Goal: Task Accomplishment & Management: Manage account settings

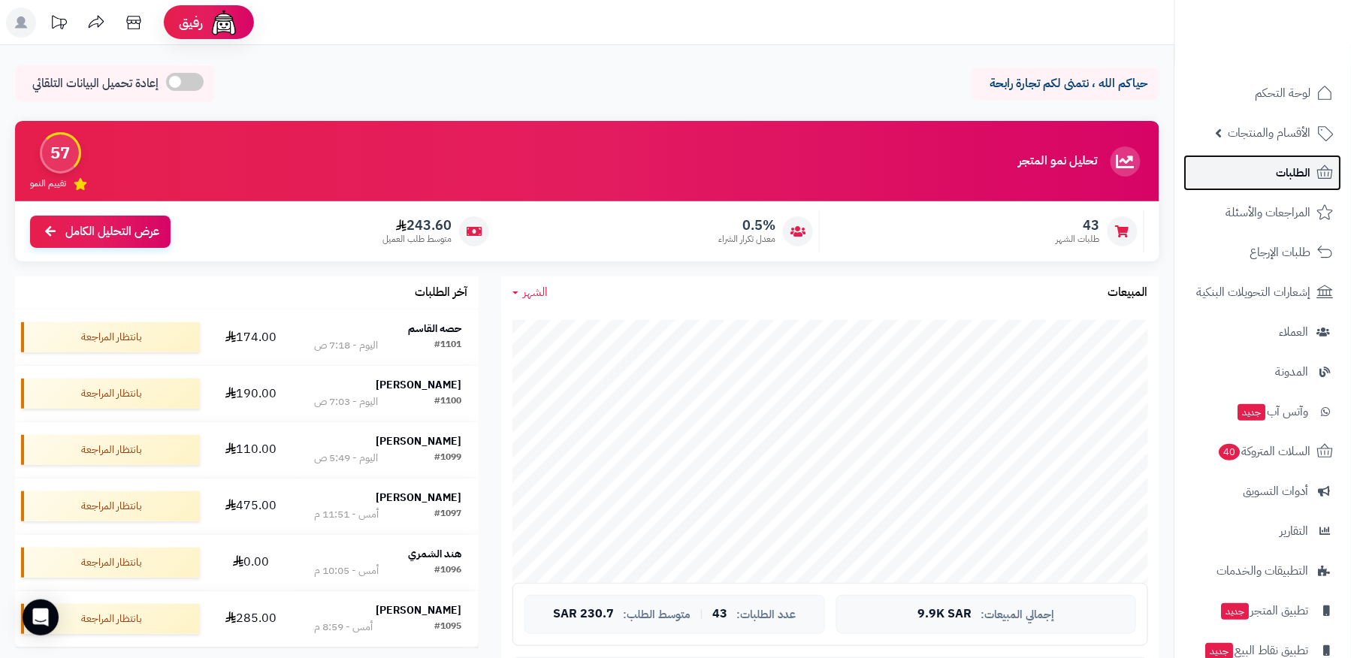
click at [1257, 168] on link "الطلبات" at bounding box center [1263, 173] width 158 height 36
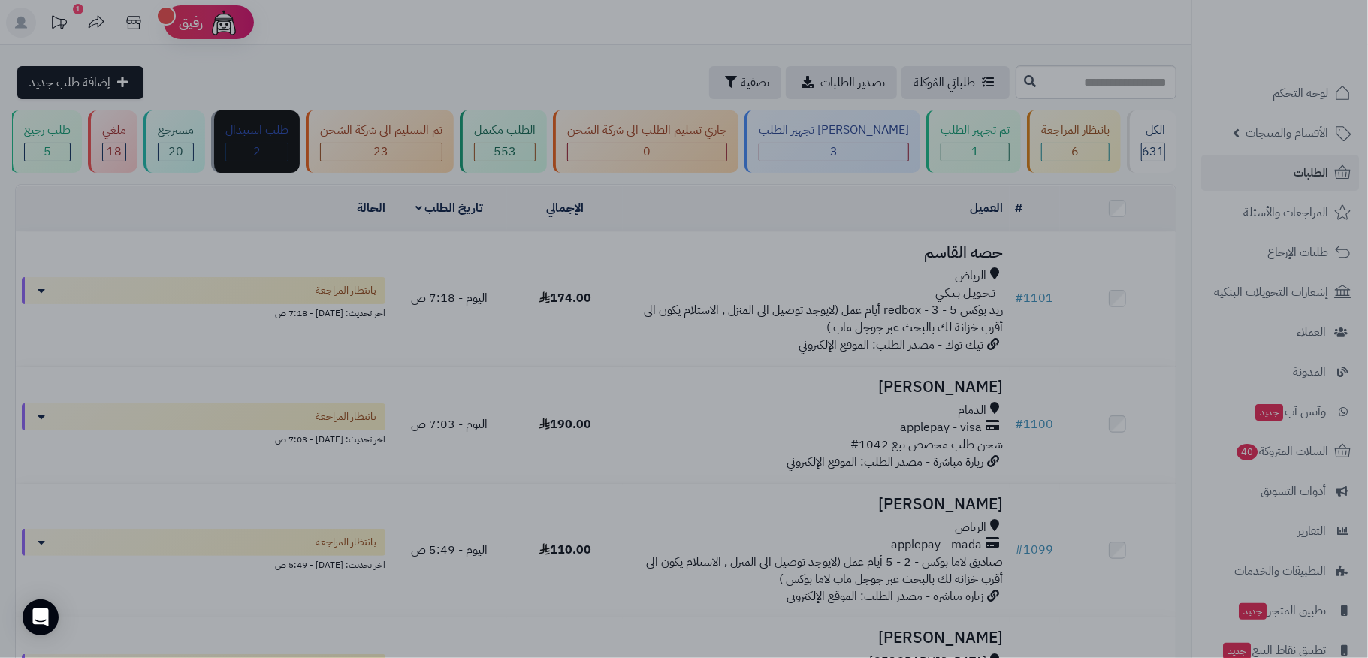
click at [944, 508] on div at bounding box center [684, 329] width 1368 height 658
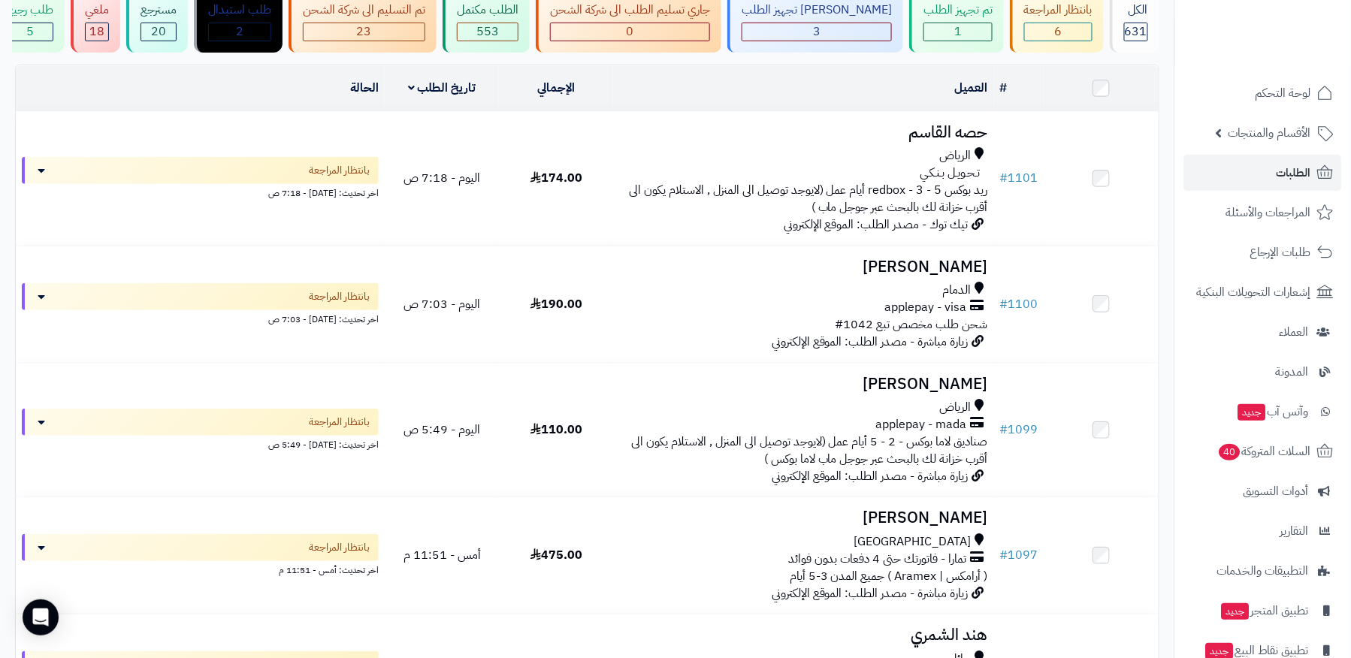
scroll to position [40, 0]
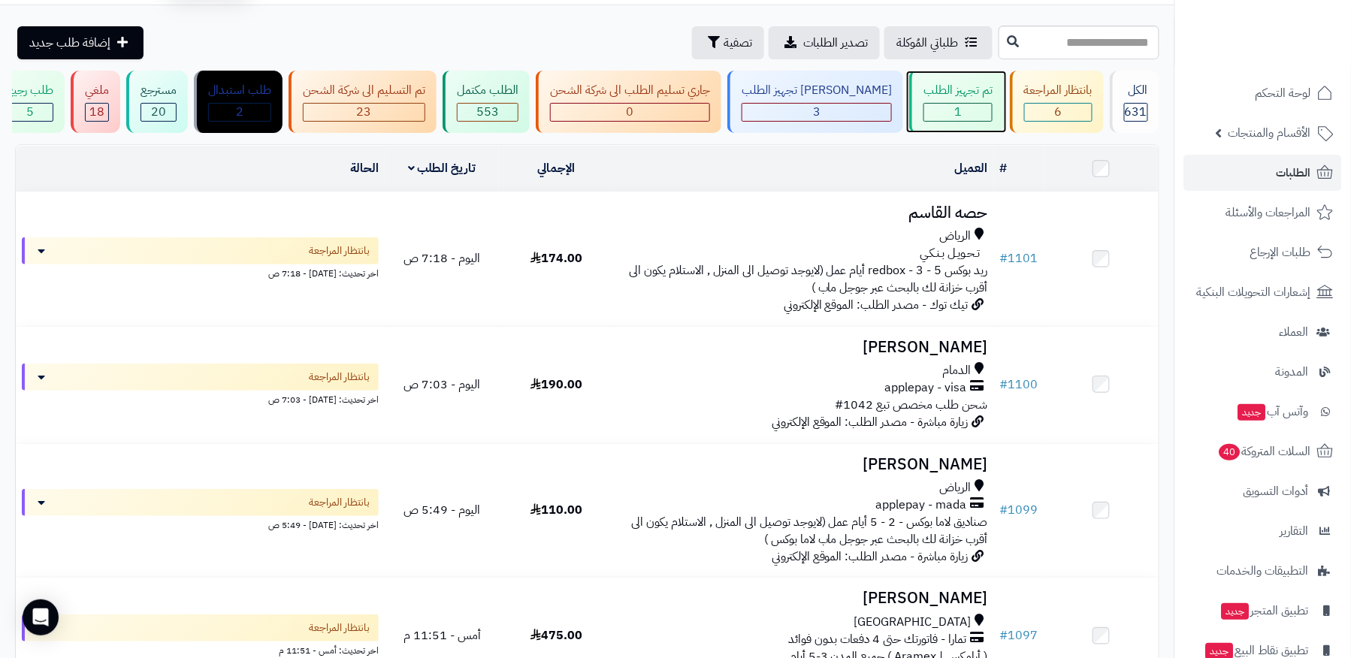
click at [927, 110] on div "1" at bounding box center [958, 112] width 68 height 17
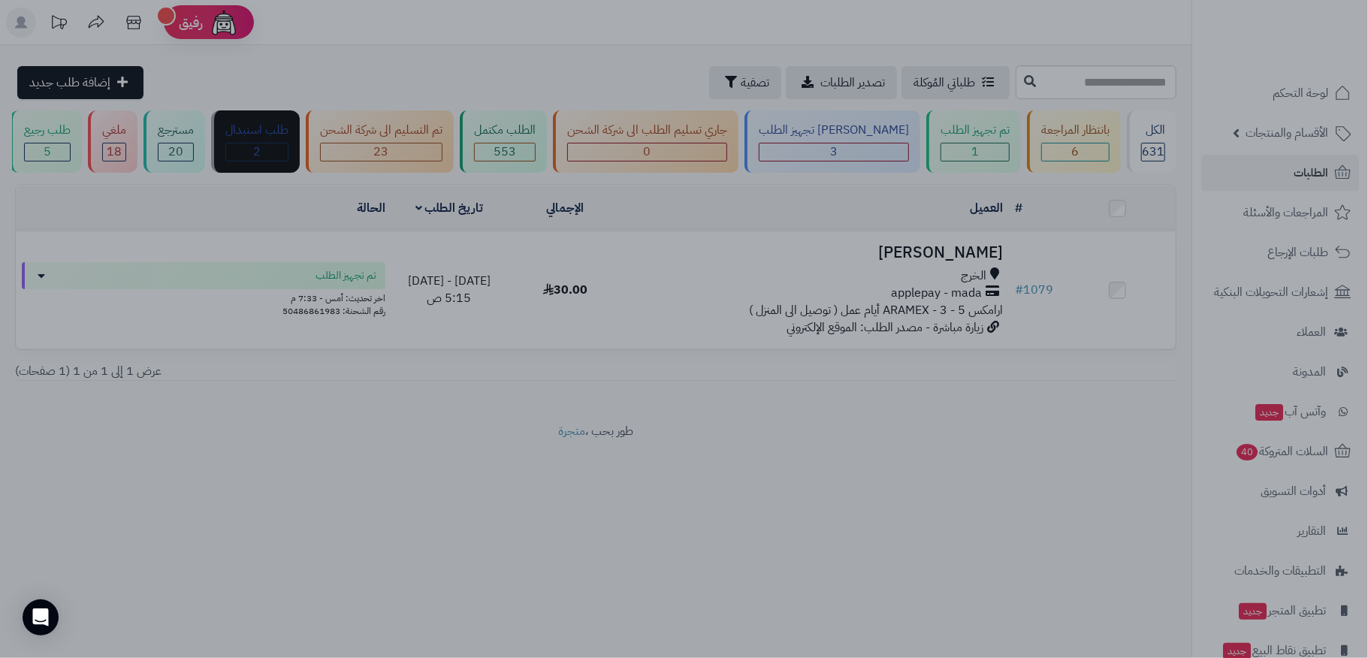
click at [974, 460] on div at bounding box center [684, 329] width 1368 height 658
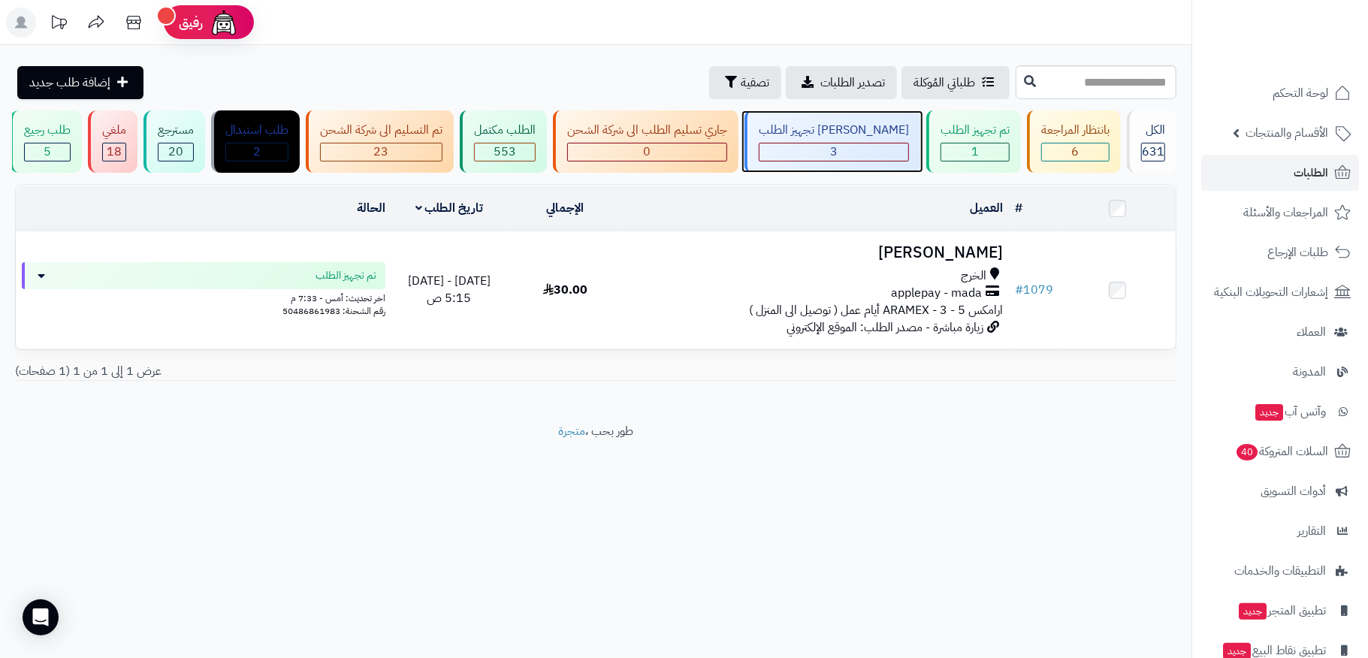
click at [866, 143] on div "3" at bounding box center [834, 152] width 150 height 19
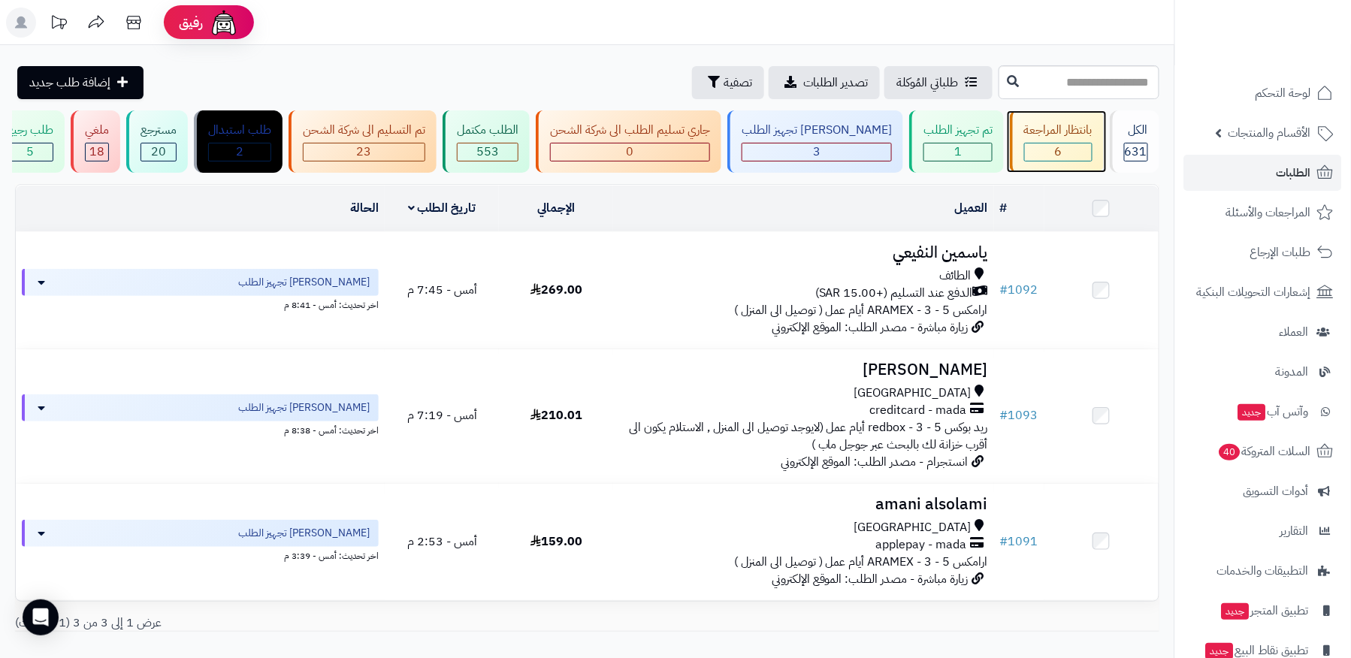
click at [1040, 145] on div "6" at bounding box center [1058, 151] width 67 height 17
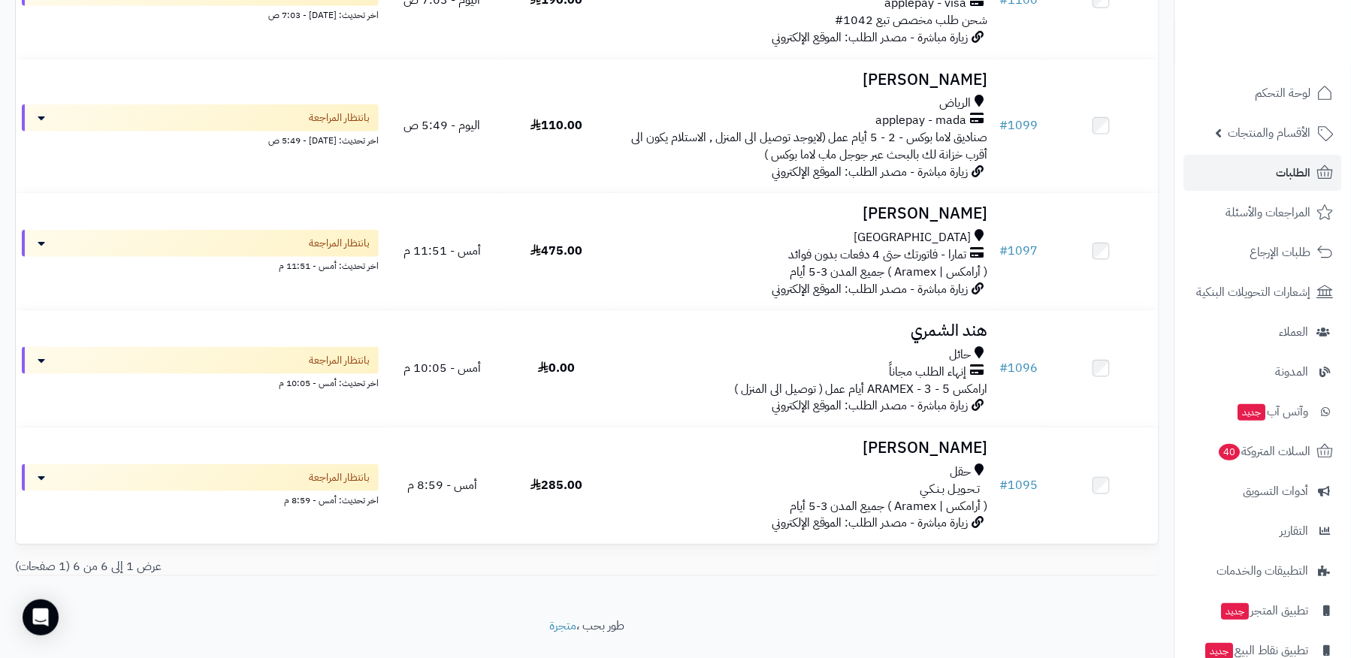
scroll to position [461, 0]
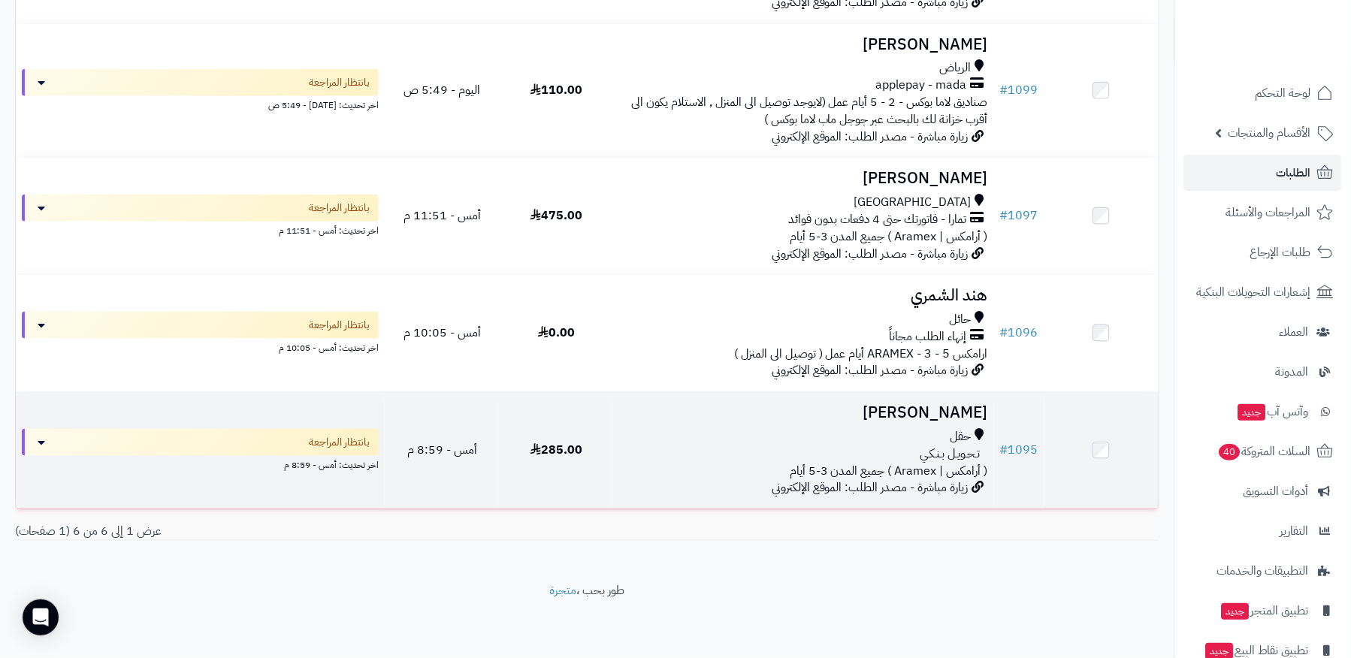
click at [898, 412] on h3 "محمد العمرني" at bounding box center [803, 412] width 368 height 17
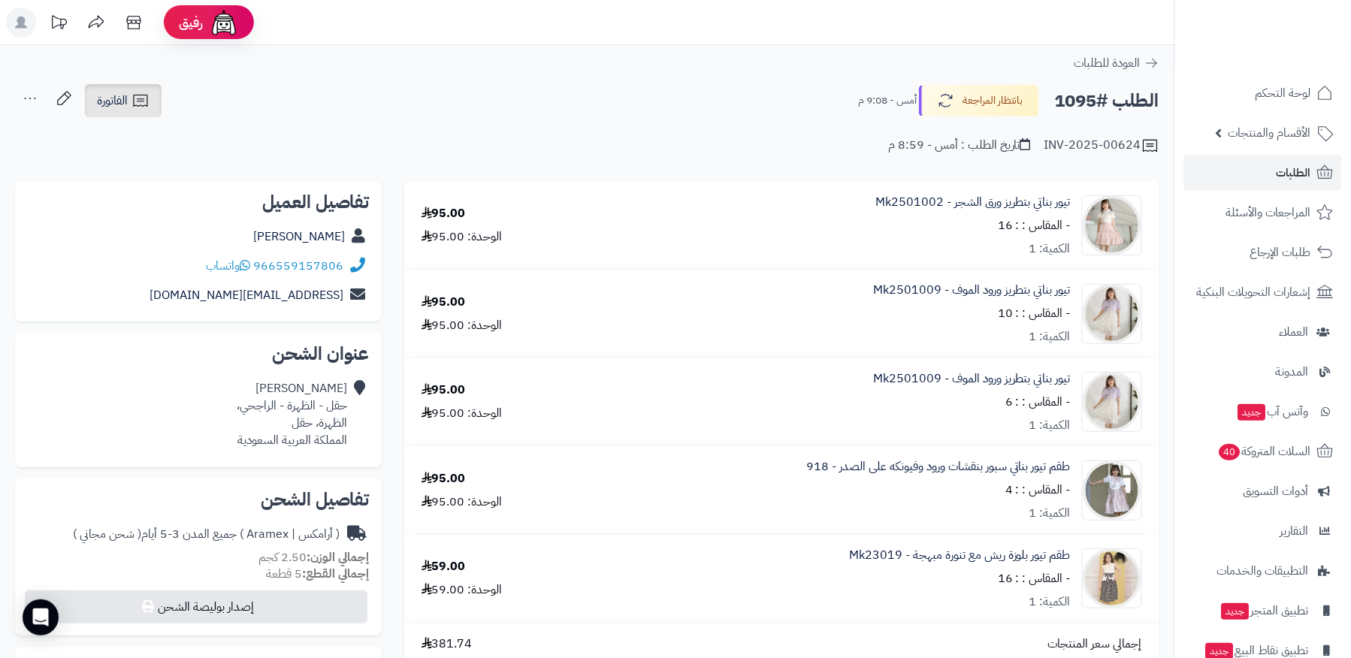
click at [144, 89] on link "الفاتورة" at bounding box center [123, 100] width 77 height 33
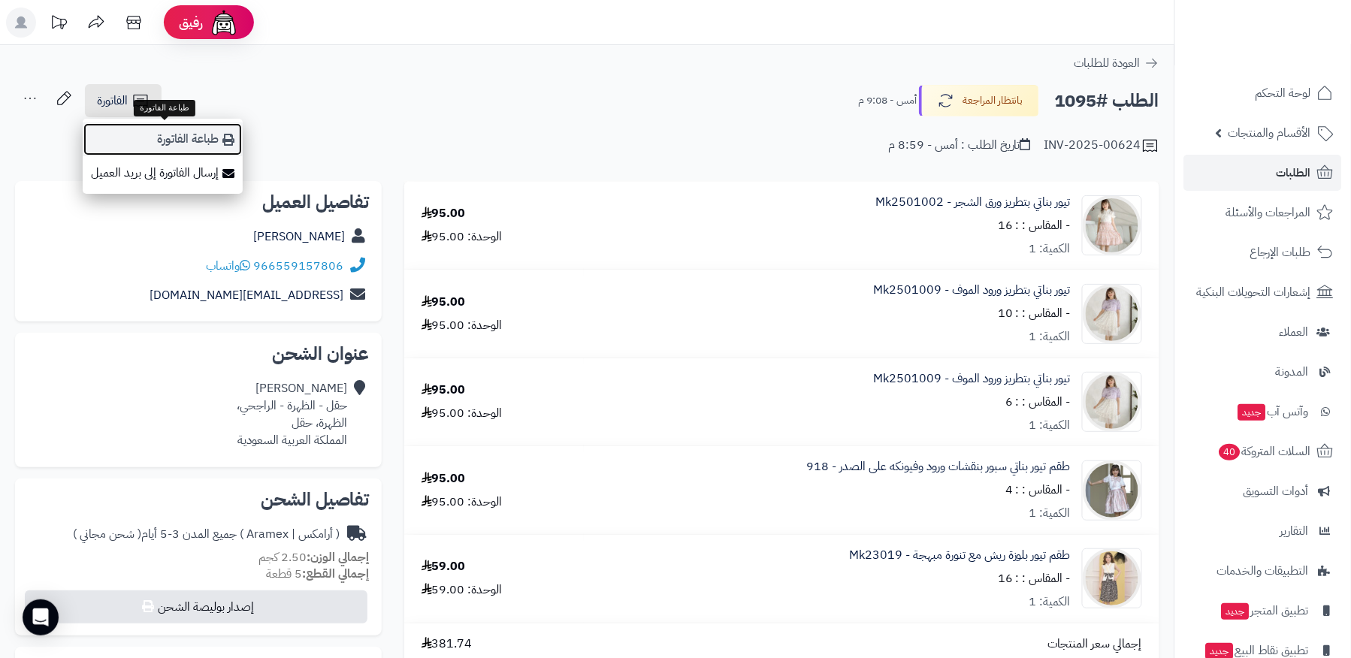
click at [170, 136] on link "طباعة الفاتورة" at bounding box center [163, 139] width 160 height 34
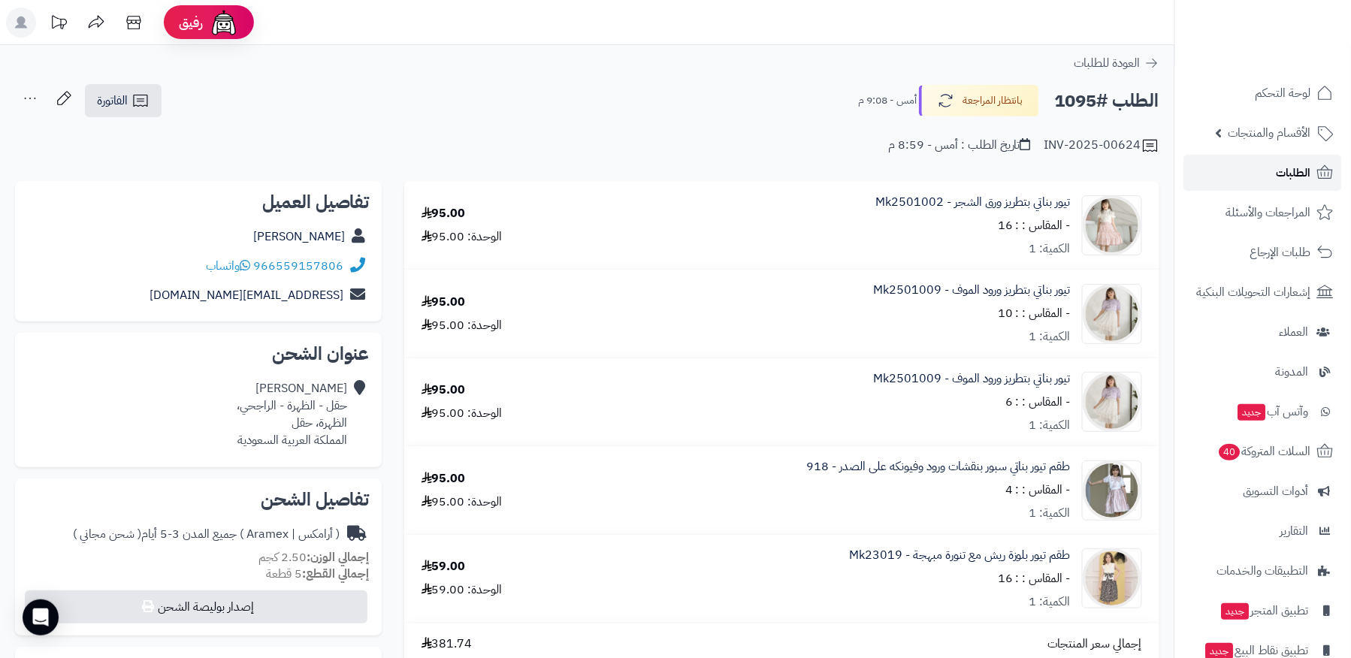
click at [1211, 182] on link "الطلبات" at bounding box center [1263, 173] width 158 height 36
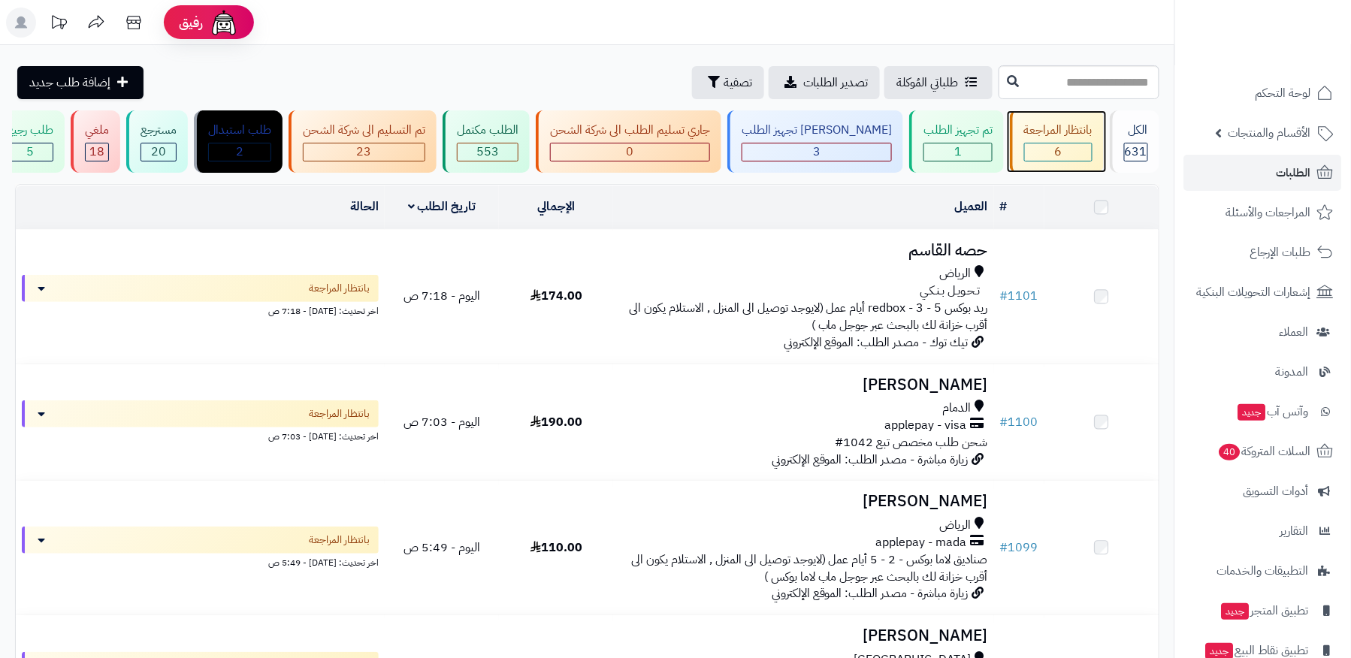
click at [1056, 146] on div "6" at bounding box center [1058, 151] width 67 height 17
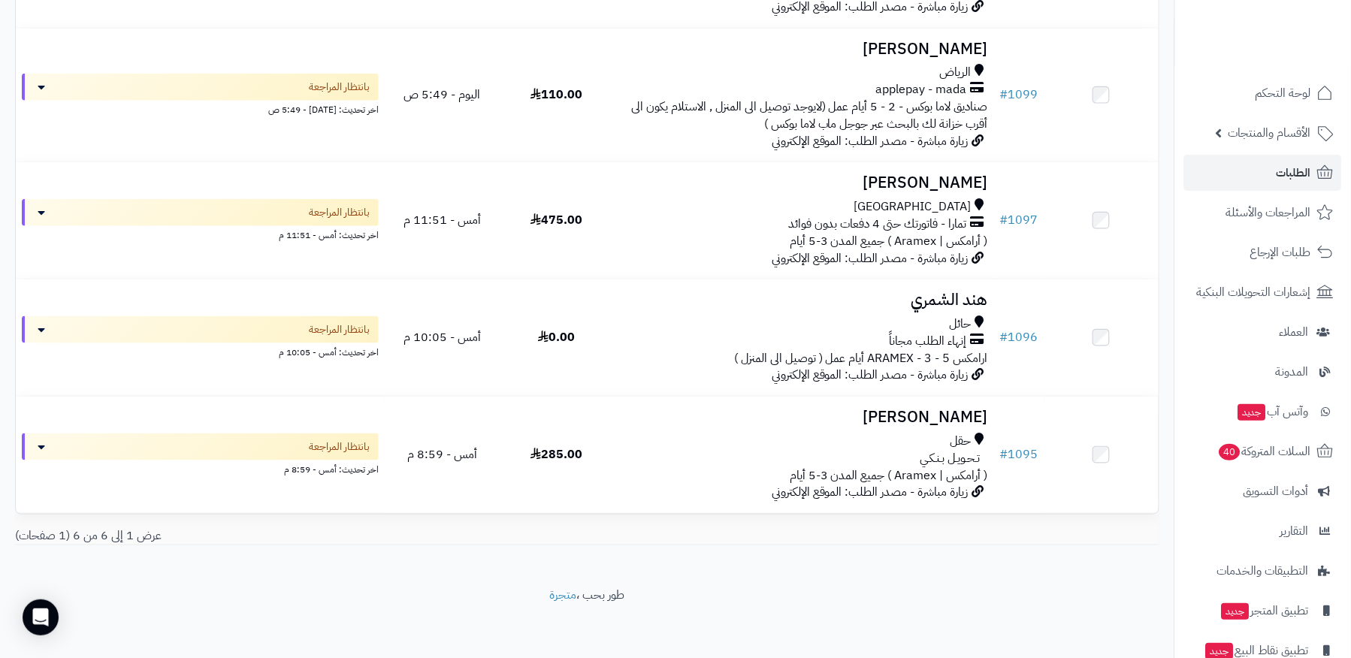
scroll to position [461, 0]
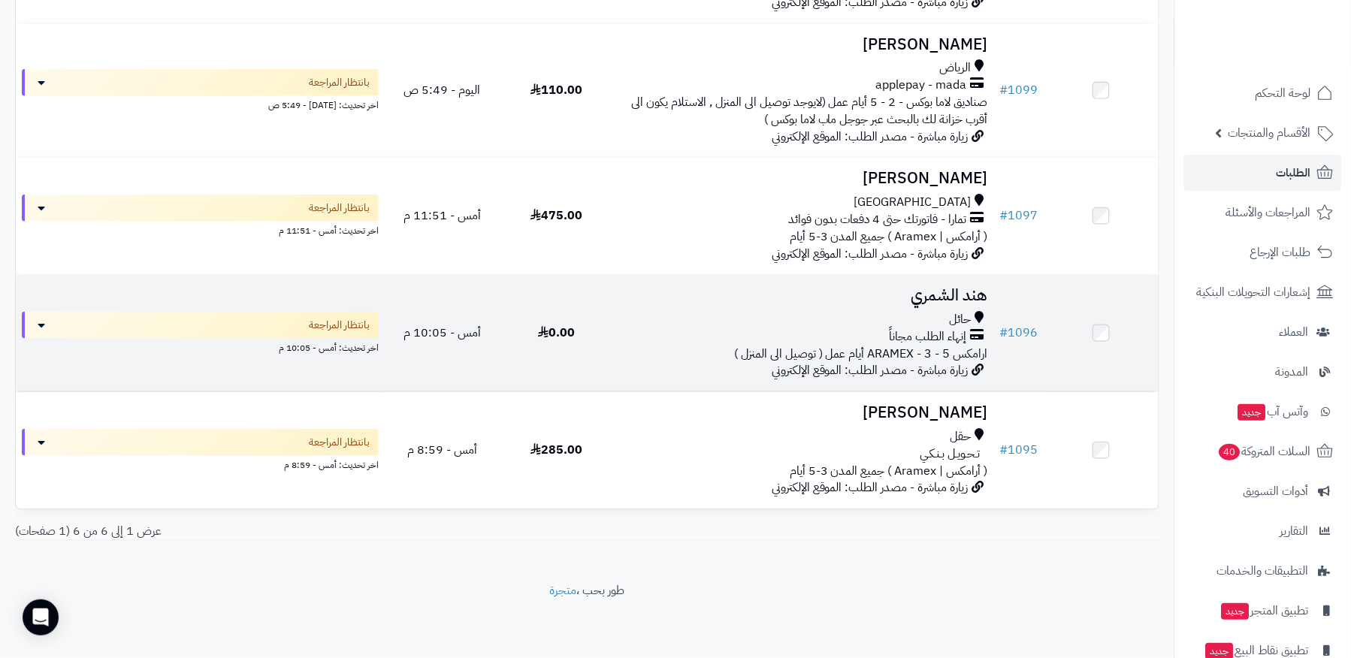
click at [981, 290] on h3 "هند الشمري" at bounding box center [803, 295] width 368 height 17
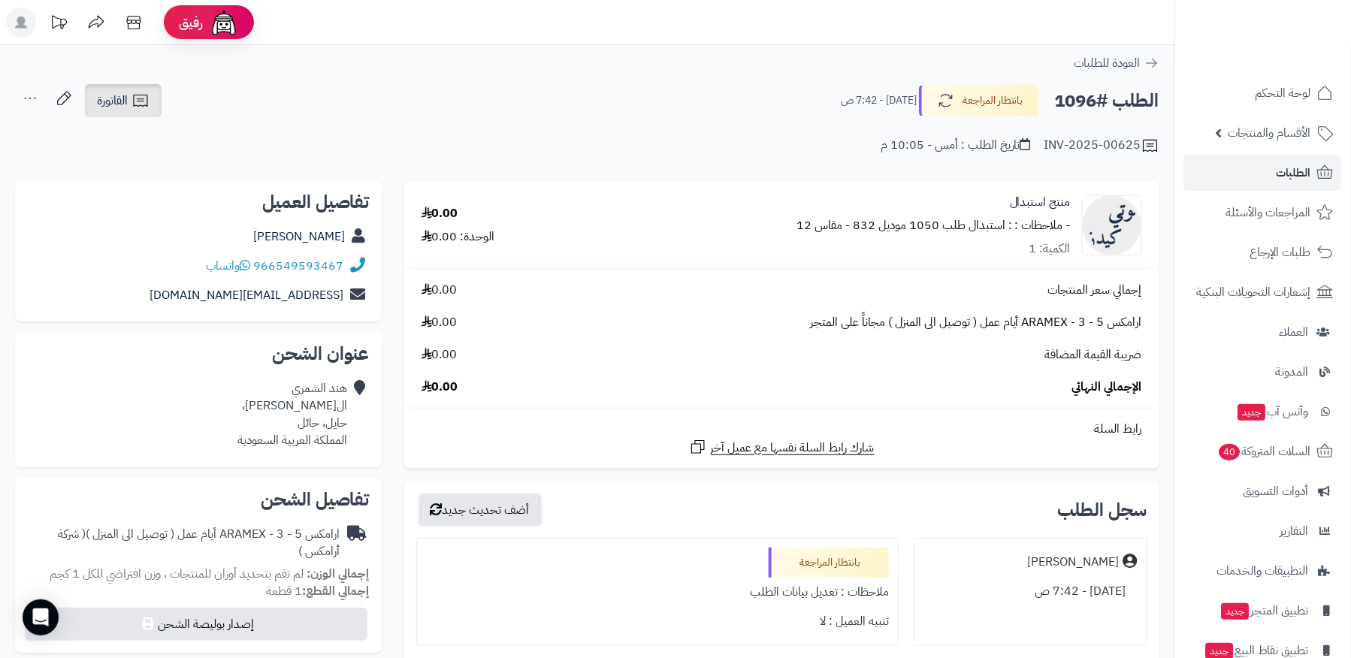
click at [147, 93] on icon at bounding box center [140, 101] width 18 height 18
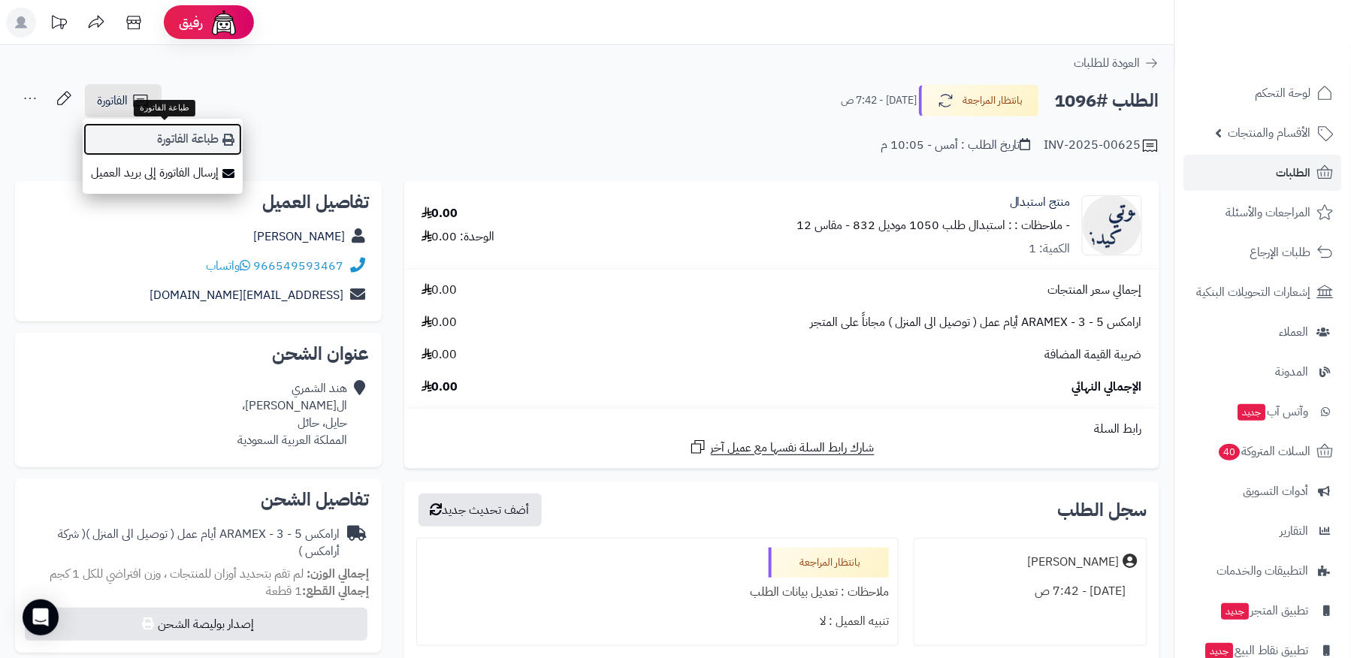
click at [224, 134] on icon at bounding box center [228, 140] width 12 height 12
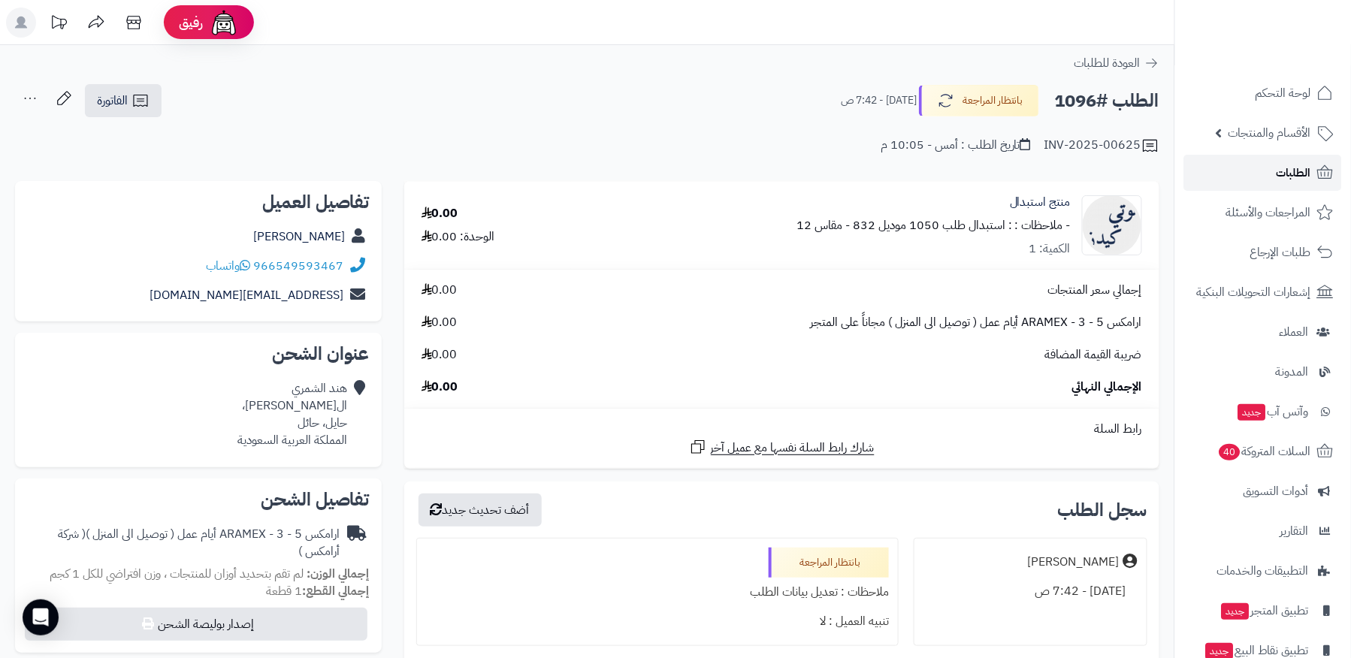
click at [1241, 173] on link "الطلبات" at bounding box center [1263, 173] width 158 height 36
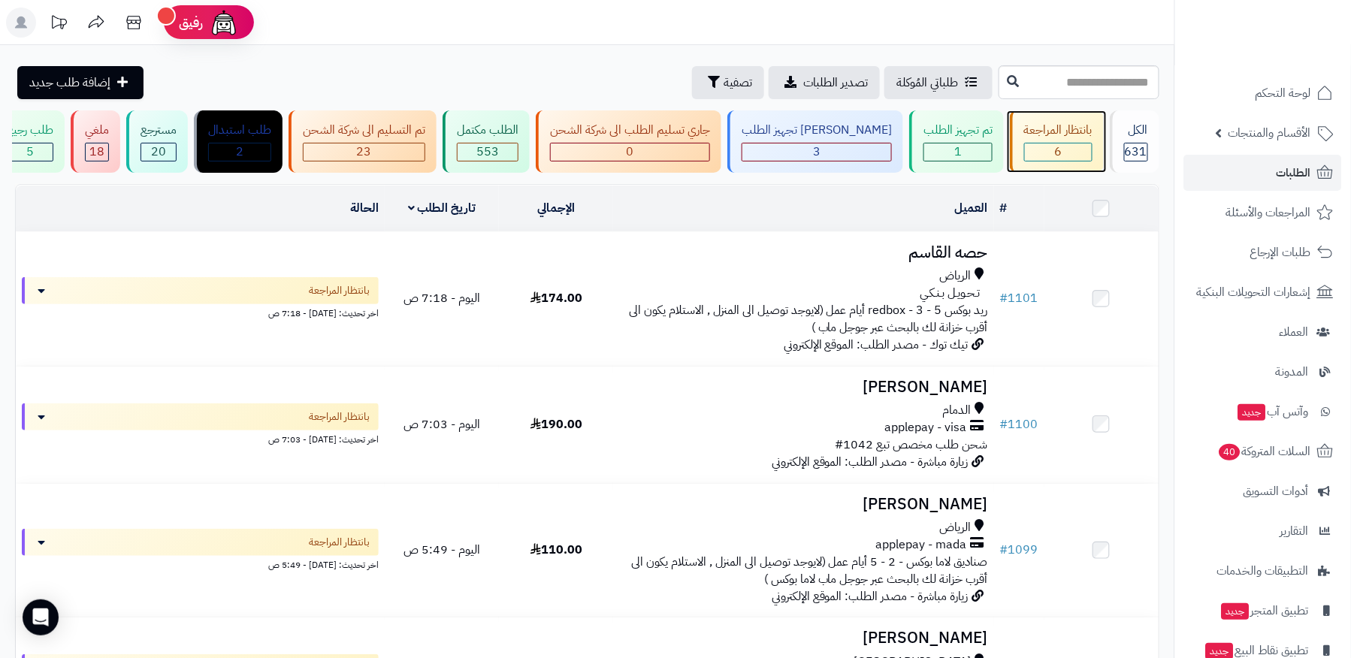
click at [1052, 161] on div "6" at bounding box center [1058, 152] width 68 height 19
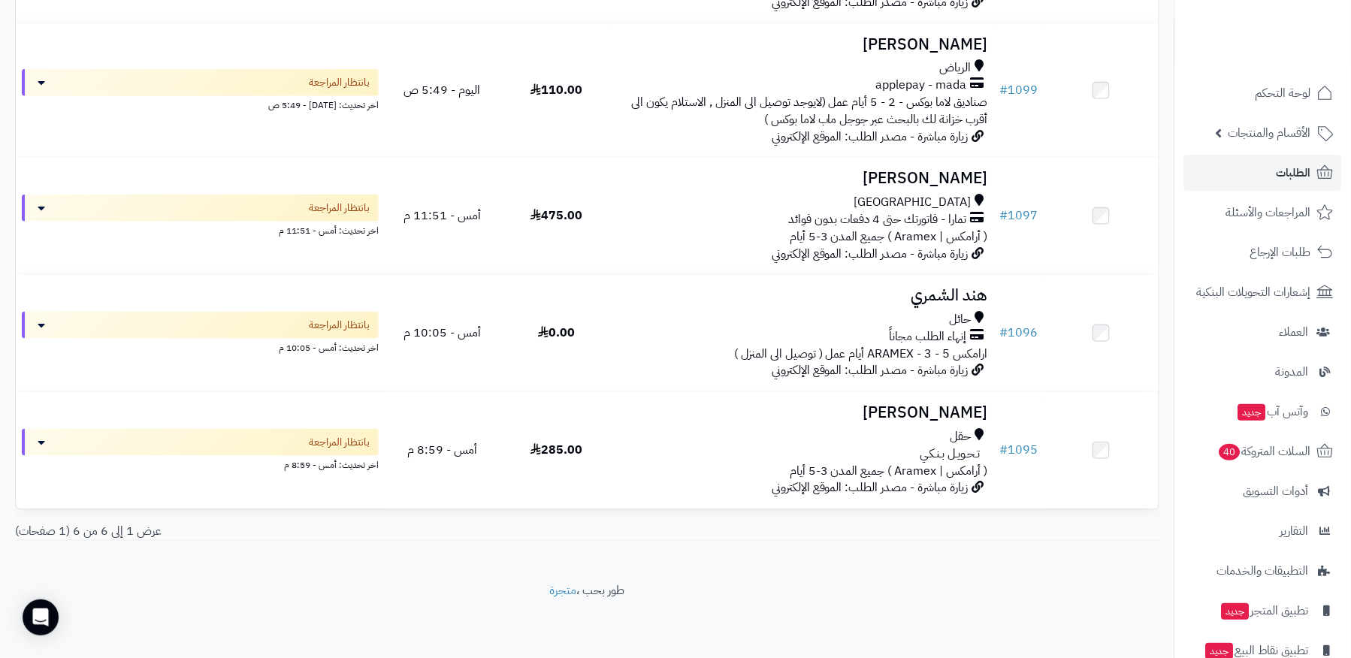
scroll to position [457, 0]
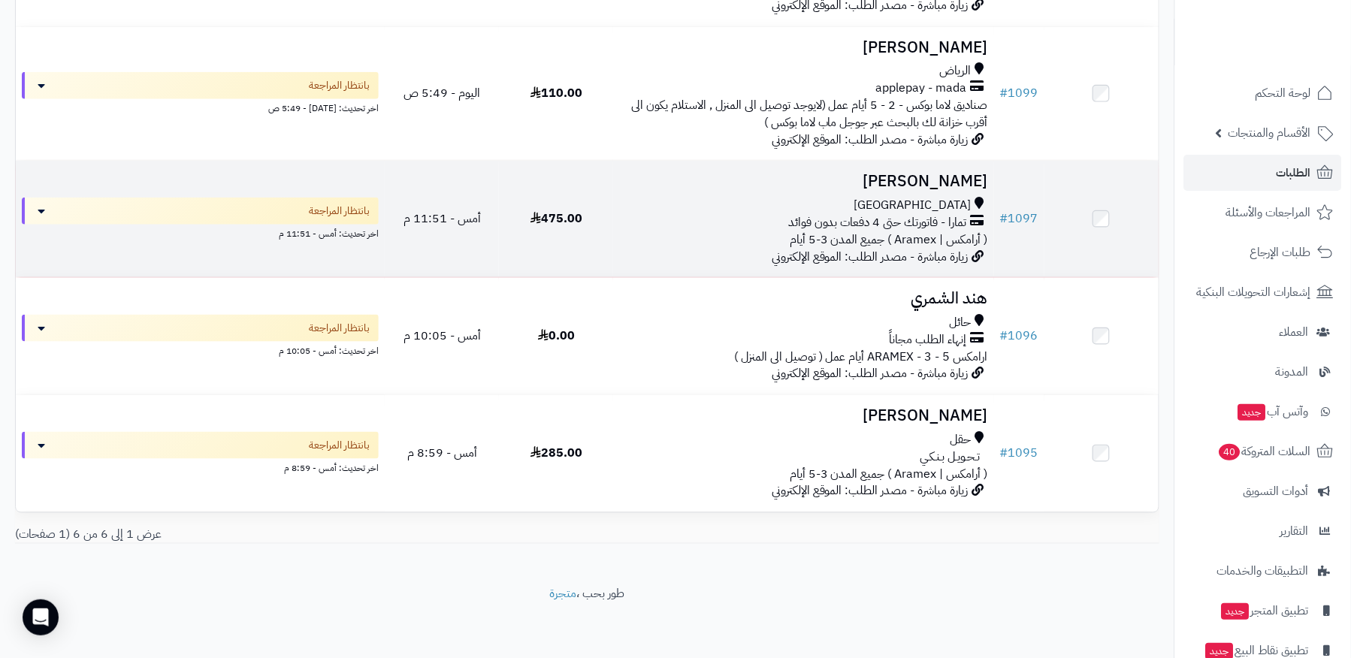
click at [1013, 179] on td "# 1097" at bounding box center [1019, 219] width 50 height 116
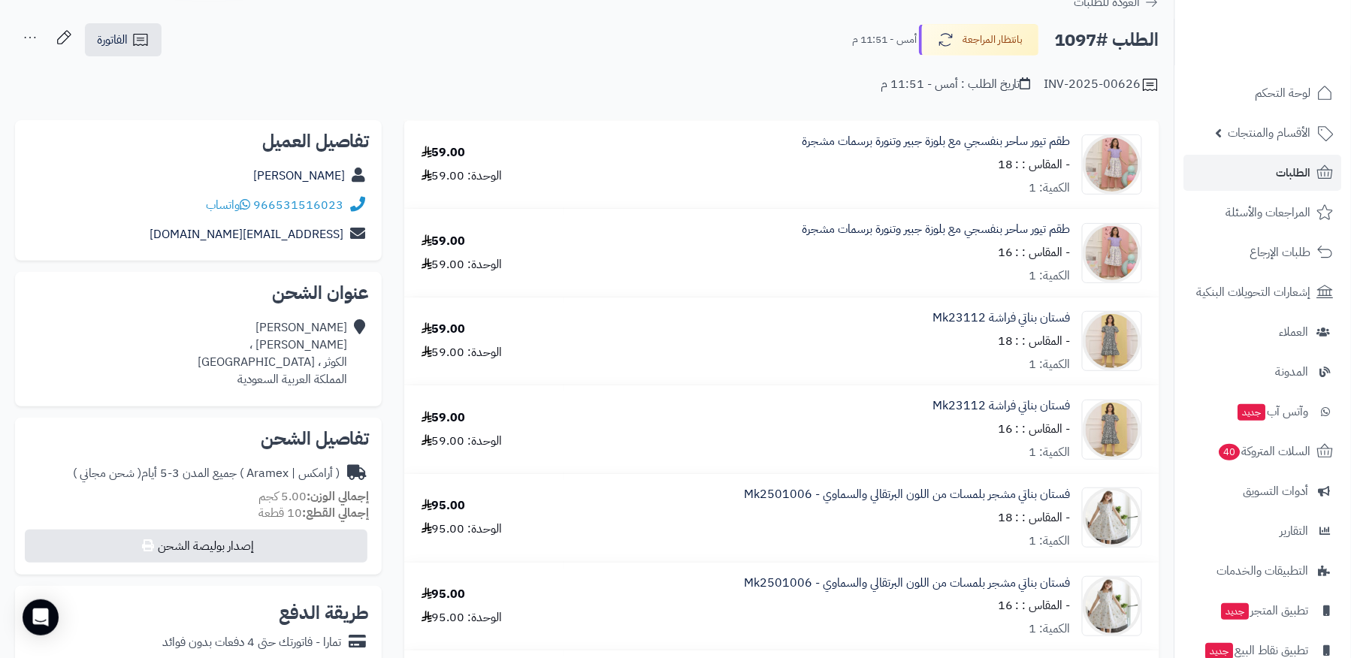
scroll to position [47, 0]
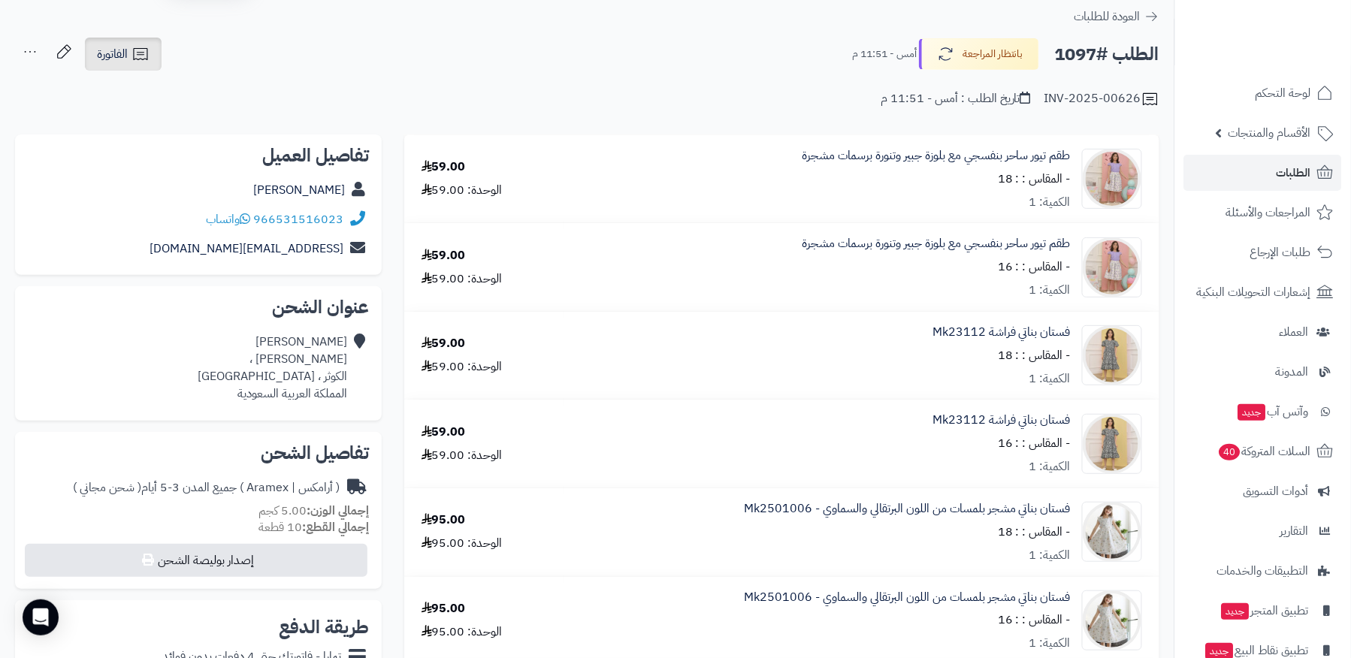
click at [145, 49] on icon at bounding box center [140, 54] width 18 height 18
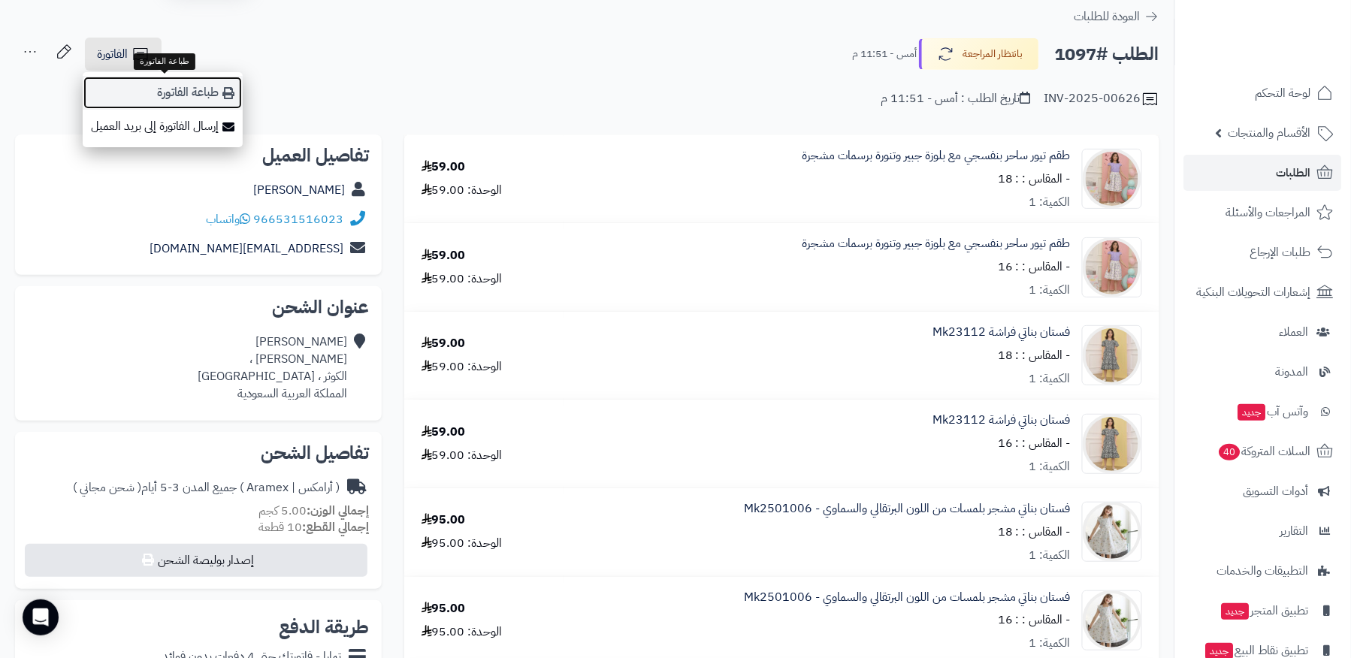
click at [192, 86] on link "طباعة الفاتورة" at bounding box center [163, 93] width 160 height 34
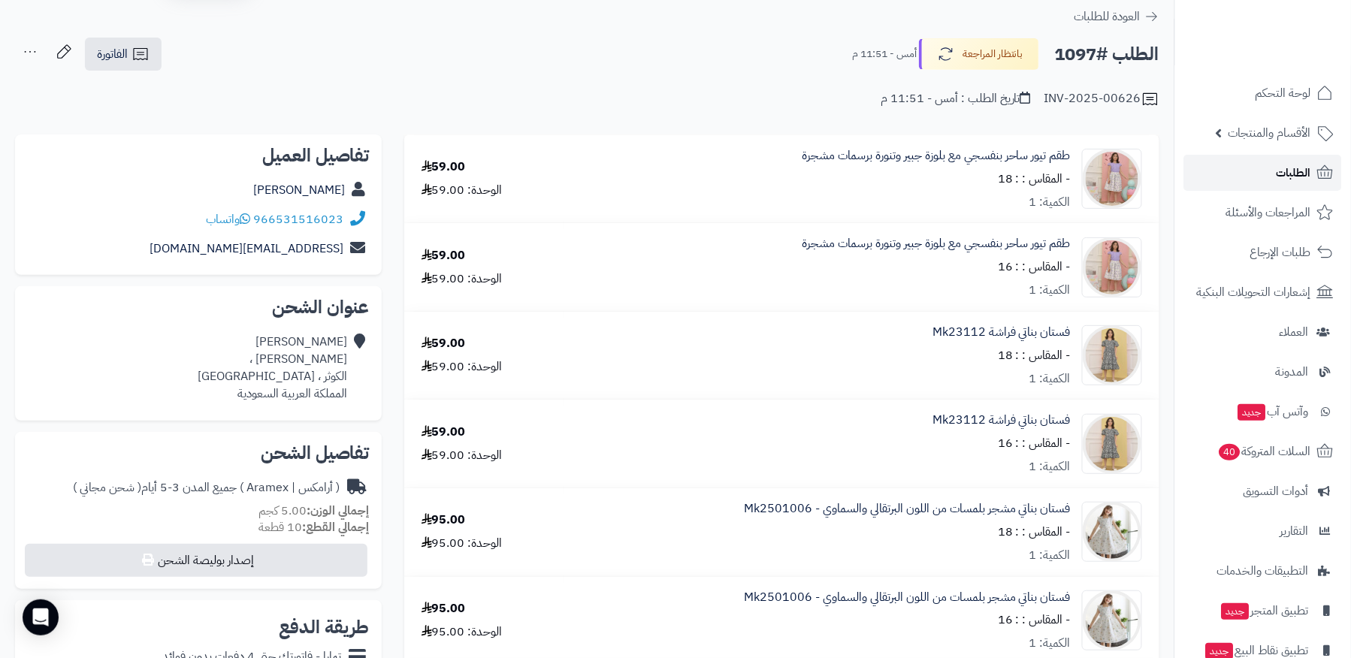
click at [1242, 175] on link "الطلبات" at bounding box center [1263, 173] width 158 height 36
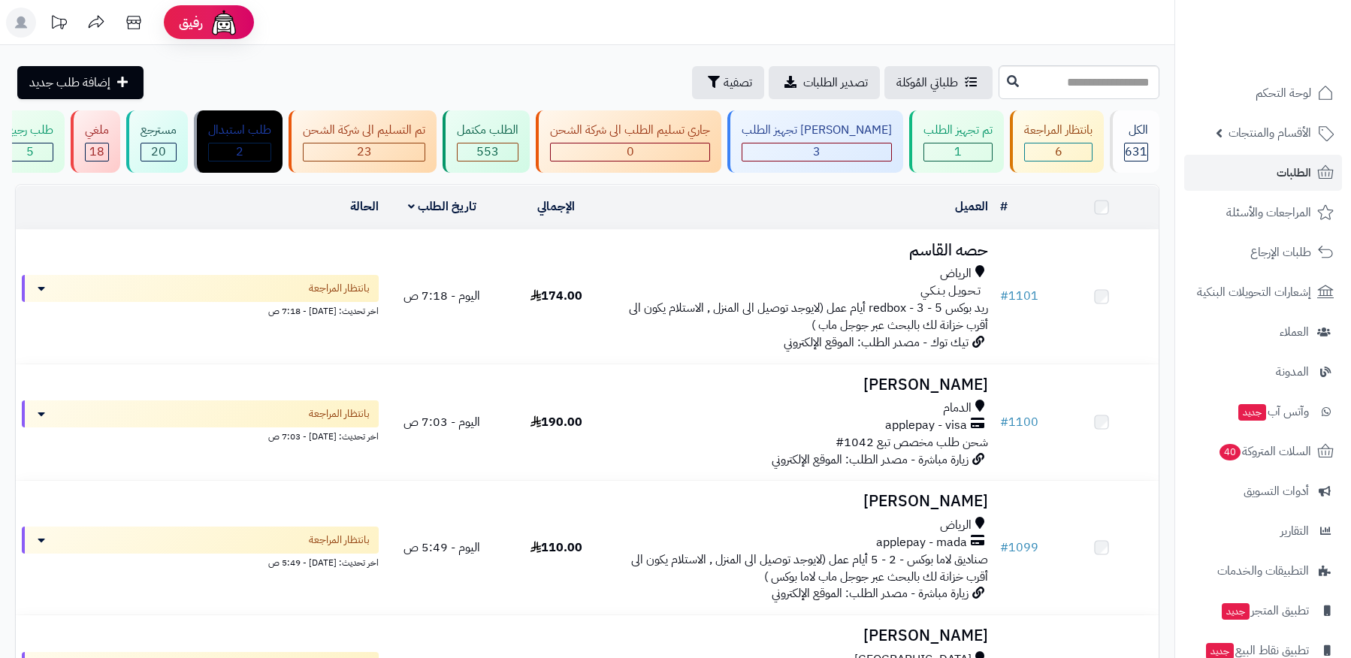
click at [1029, 154] on div "6" at bounding box center [1058, 151] width 67 height 17
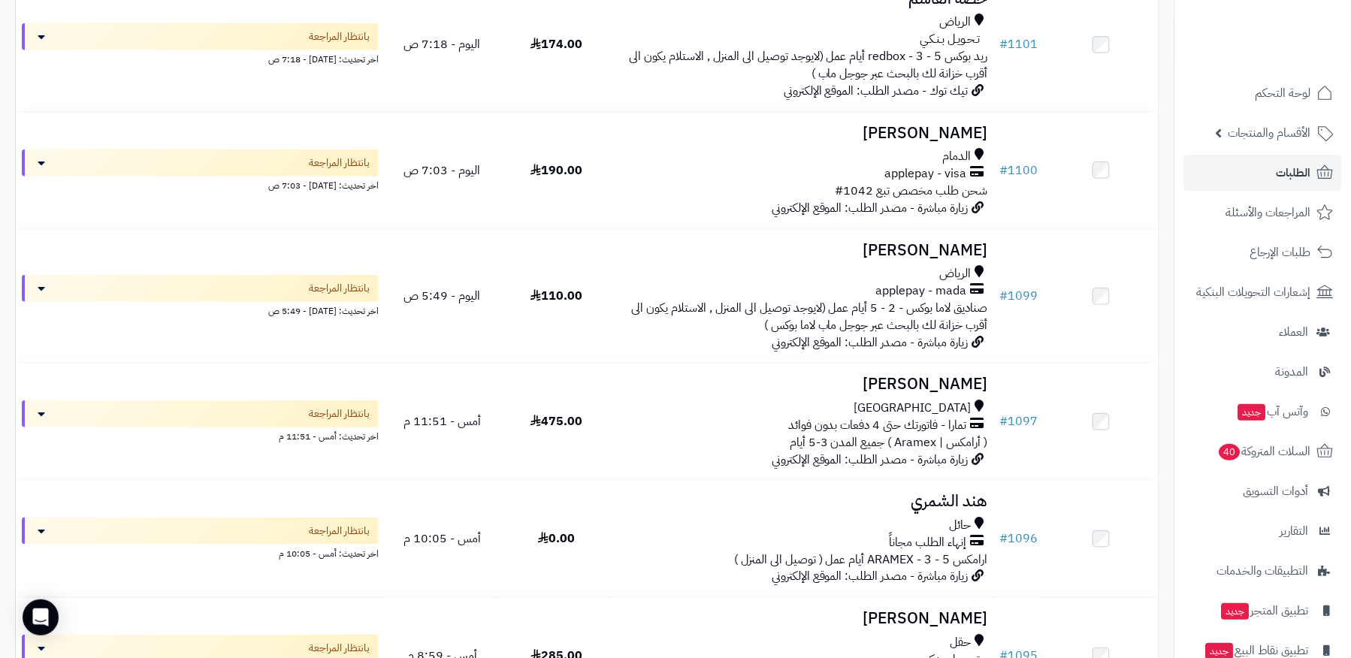
scroll to position [304, 0]
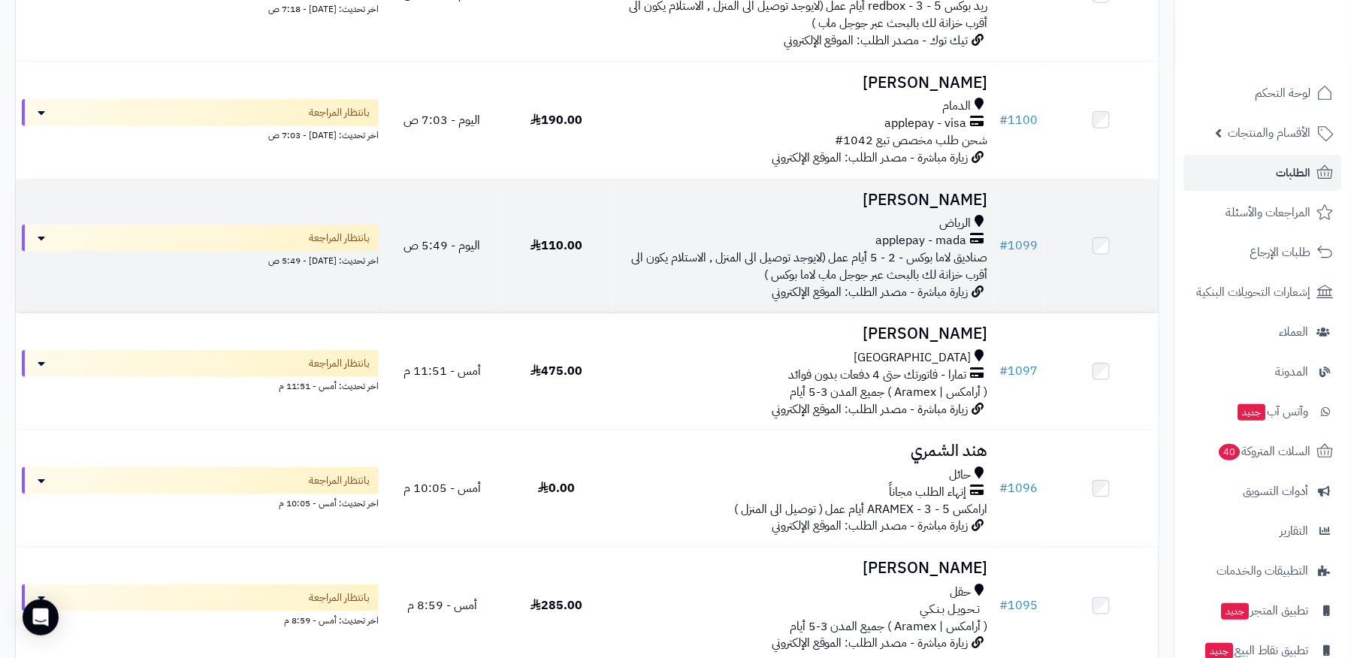
click at [1038, 200] on td "# 1099" at bounding box center [1019, 247] width 50 height 134
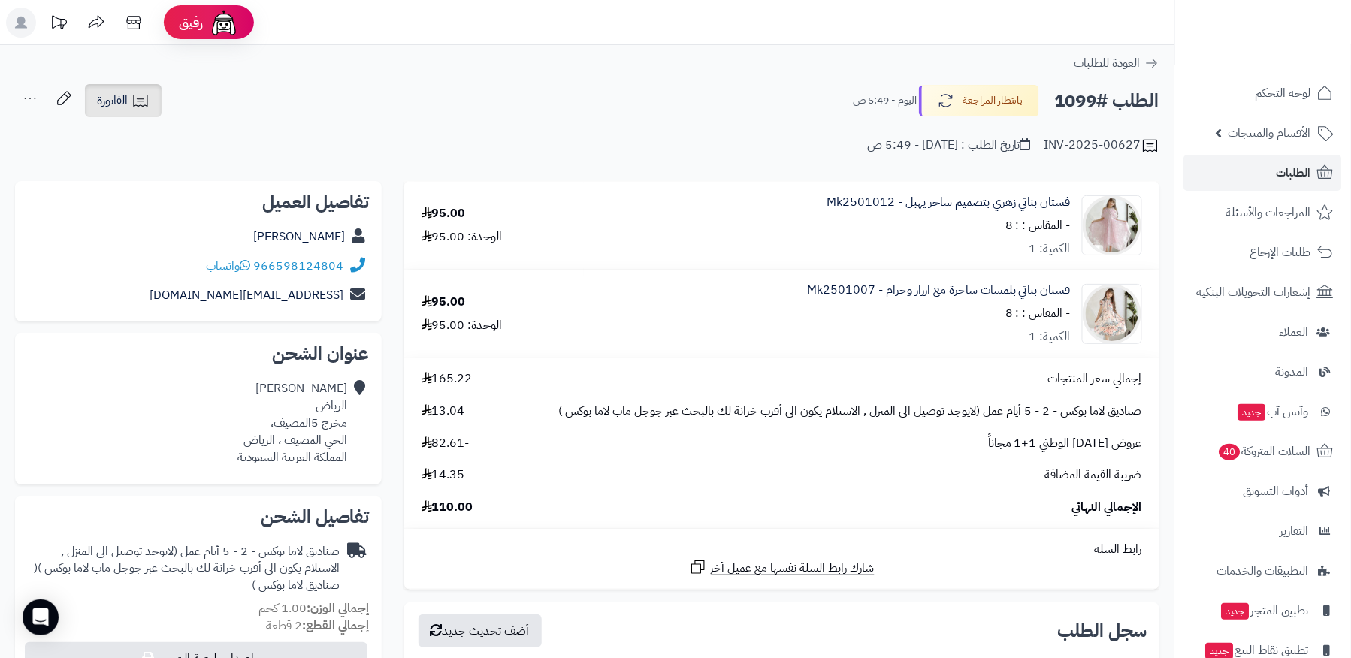
click at [146, 92] on icon at bounding box center [140, 101] width 18 height 18
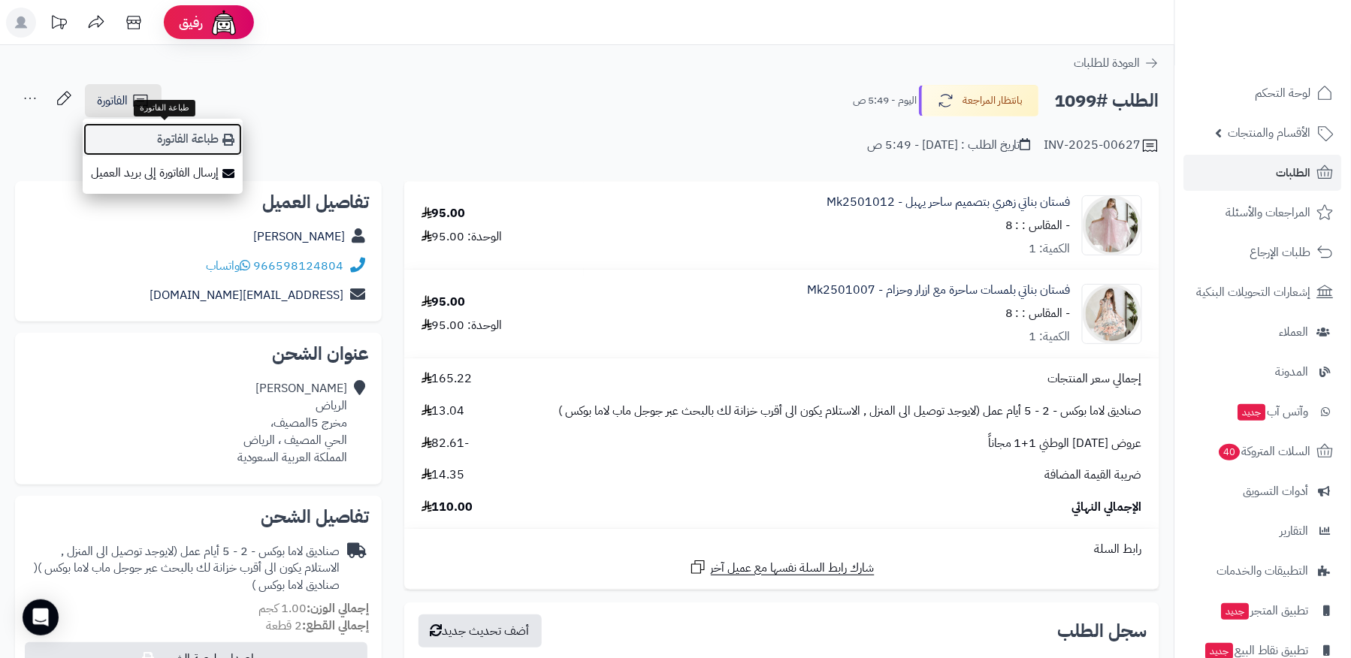
click at [227, 132] on link "طباعة الفاتورة" at bounding box center [163, 139] width 160 height 34
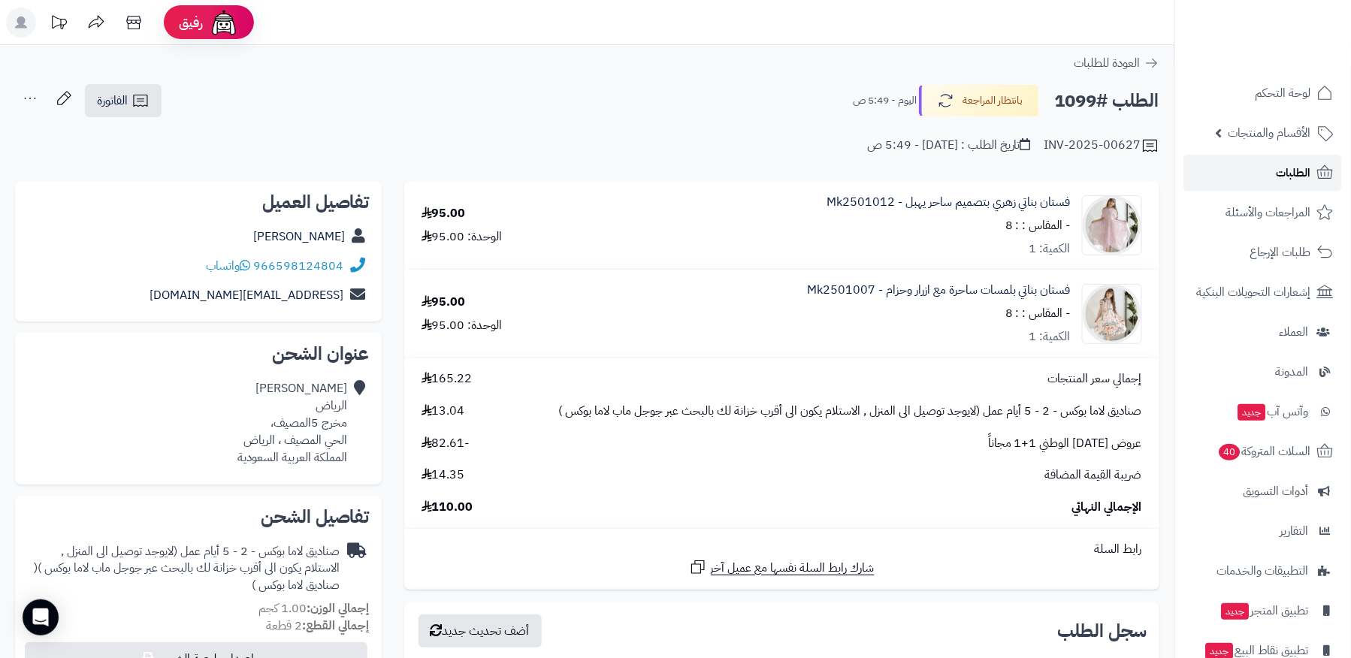
click at [1239, 171] on link "الطلبات" at bounding box center [1263, 173] width 158 height 36
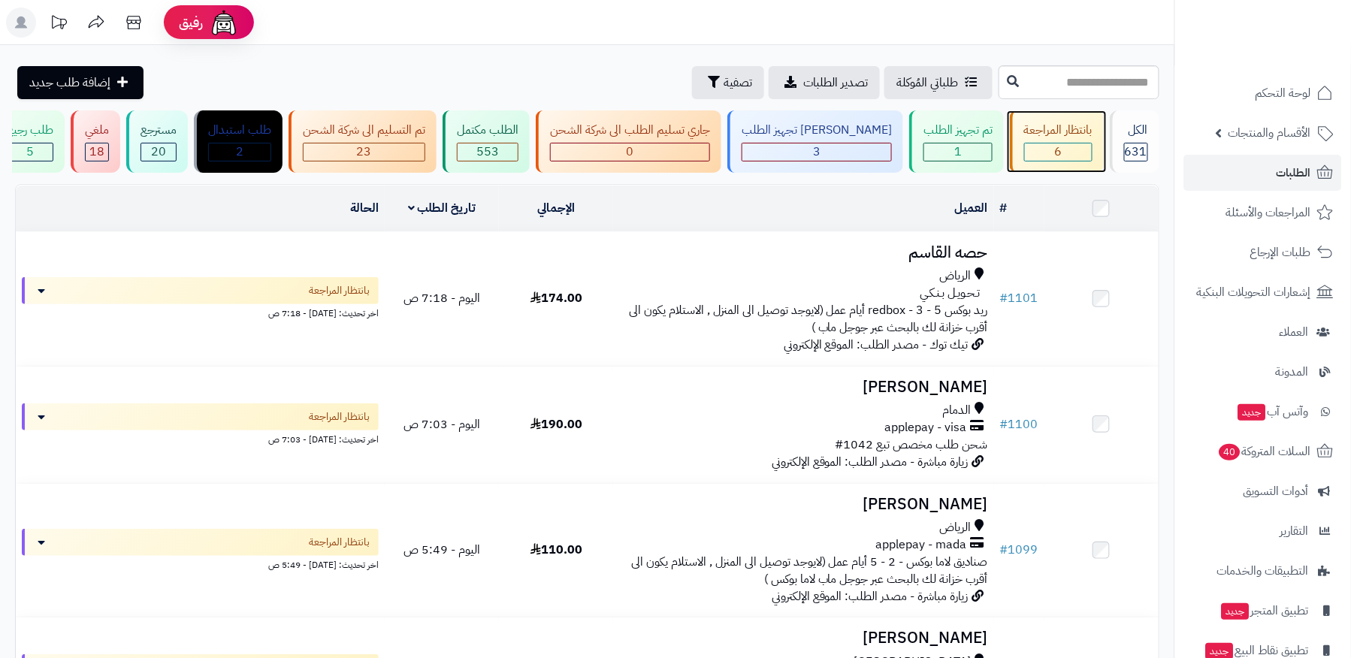
click at [1055, 143] on span "6" at bounding box center [1059, 152] width 8 height 18
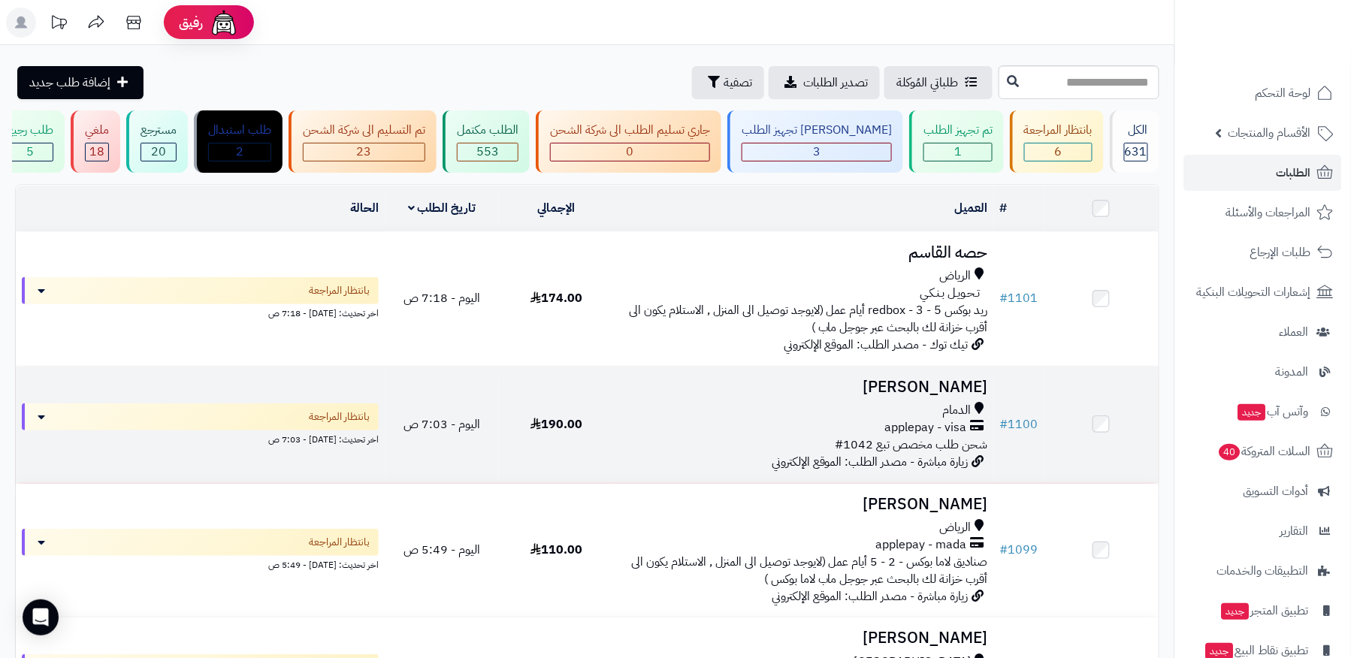
click at [1040, 392] on td "# 1100" at bounding box center [1019, 425] width 50 height 116
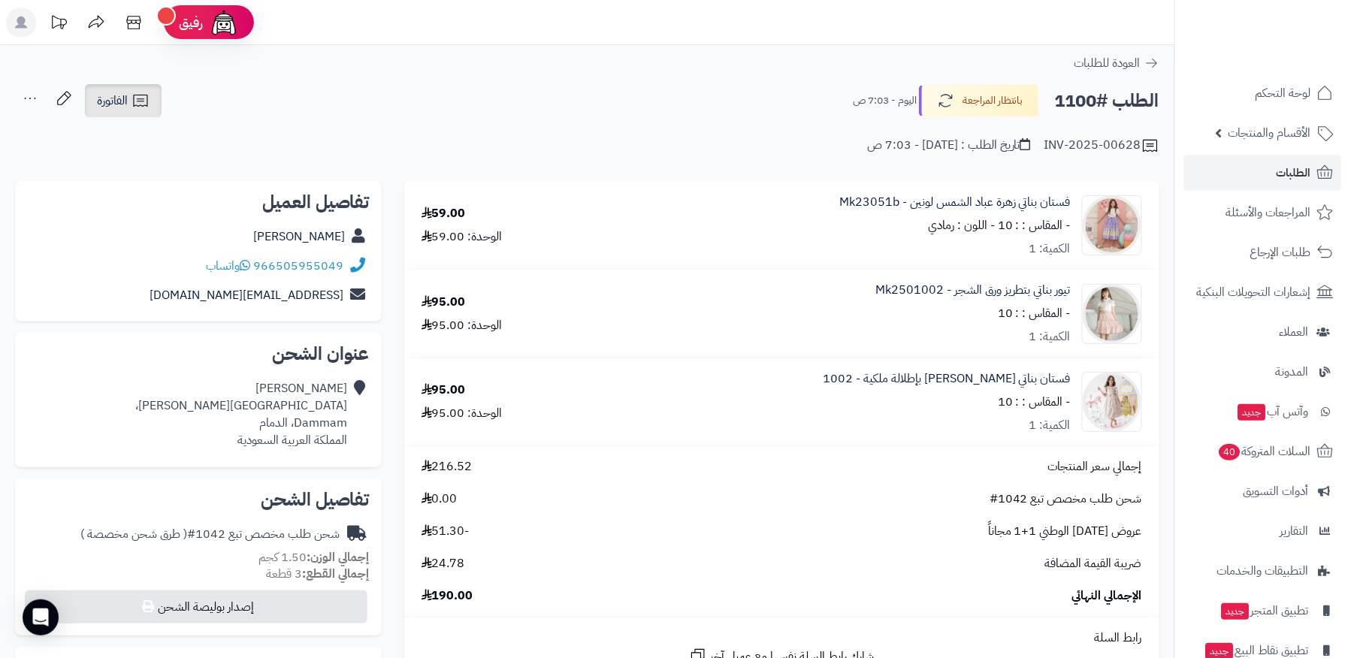
click at [144, 90] on link "الفاتورة" at bounding box center [123, 100] width 77 height 33
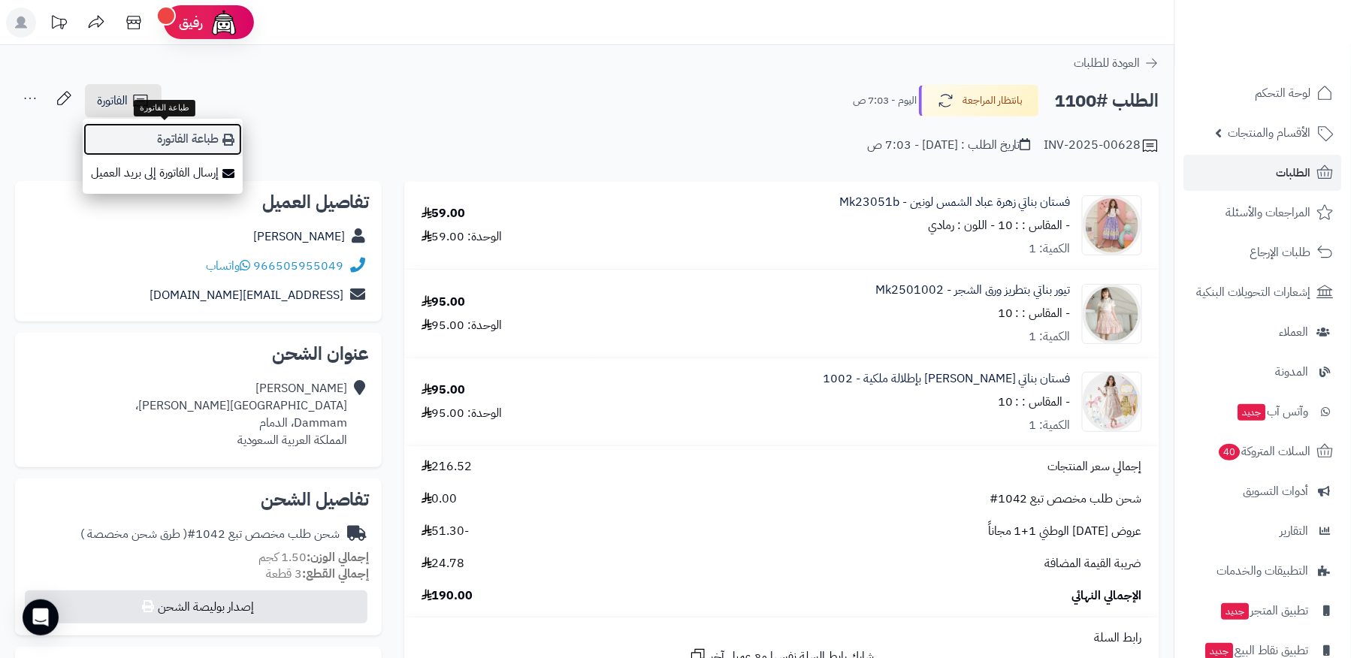
click at [200, 130] on link "طباعة الفاتورة" at bounding box center [163, 139] width 160 height 34
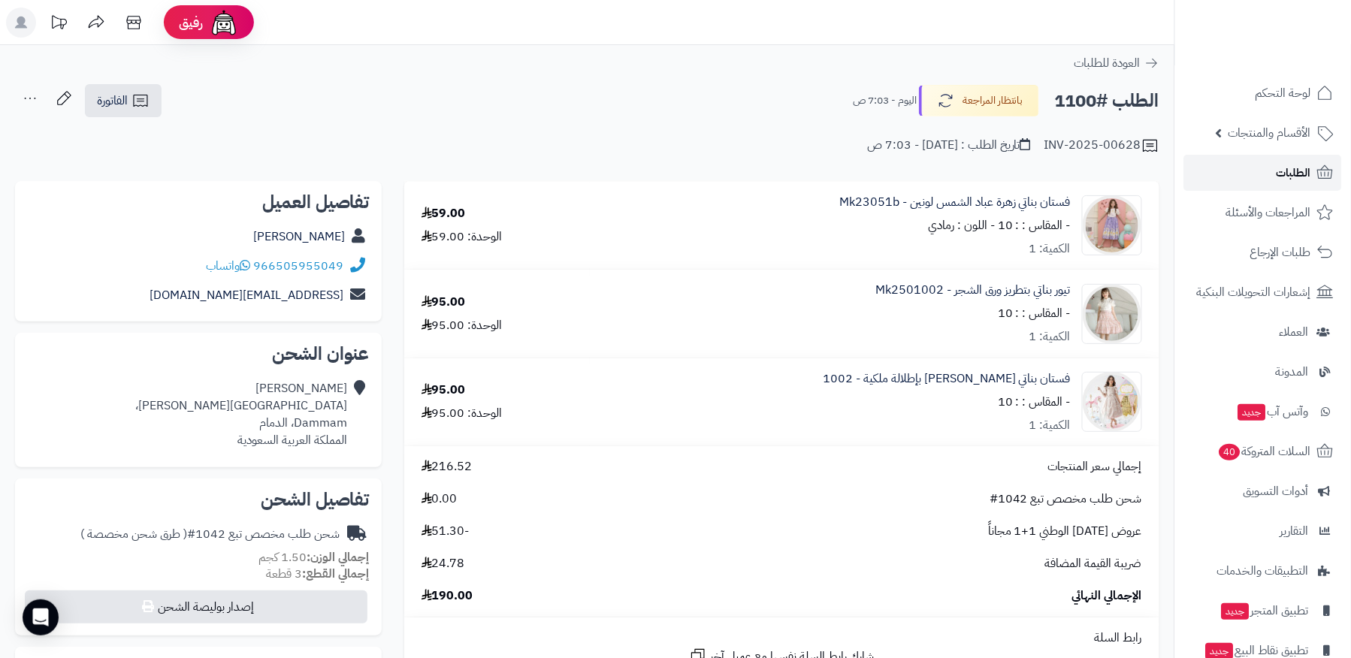
click at [1232, 172] on link "الطلبات" at bounding box center [1263, 173] width 158 height 36
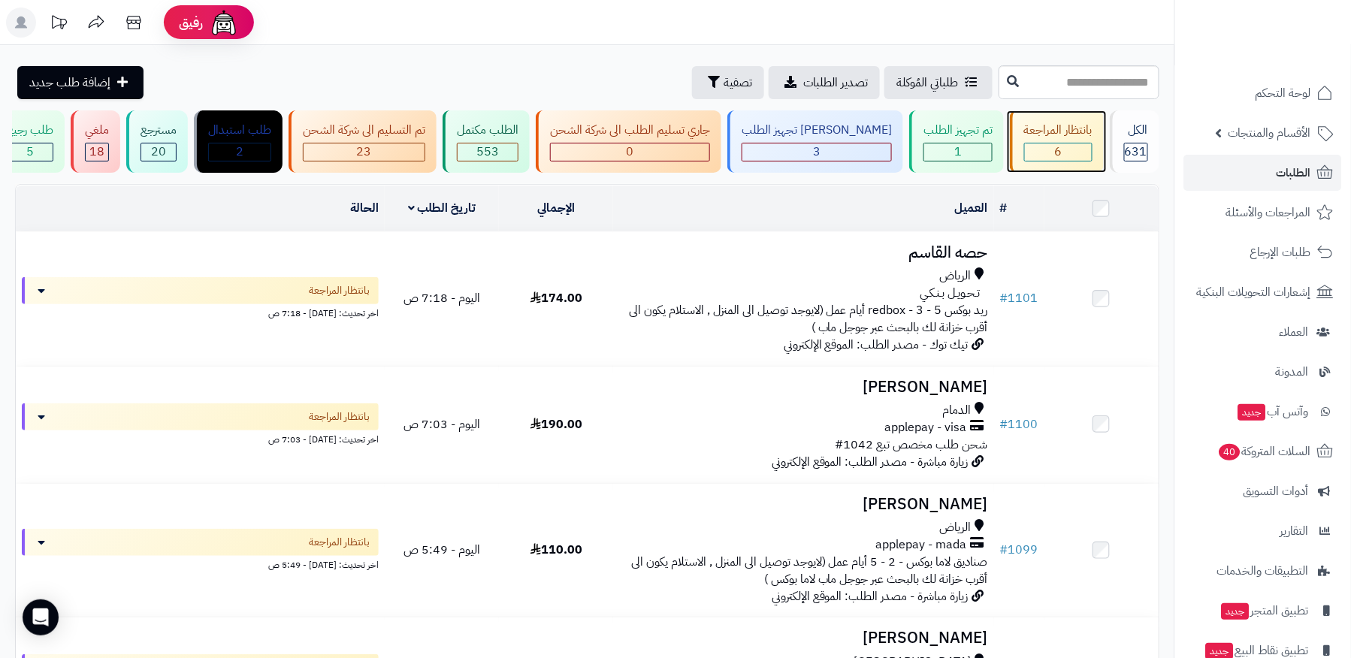
click at [1064, 153] on div "6" at bounding box center [1058, 151] width 67 height 17
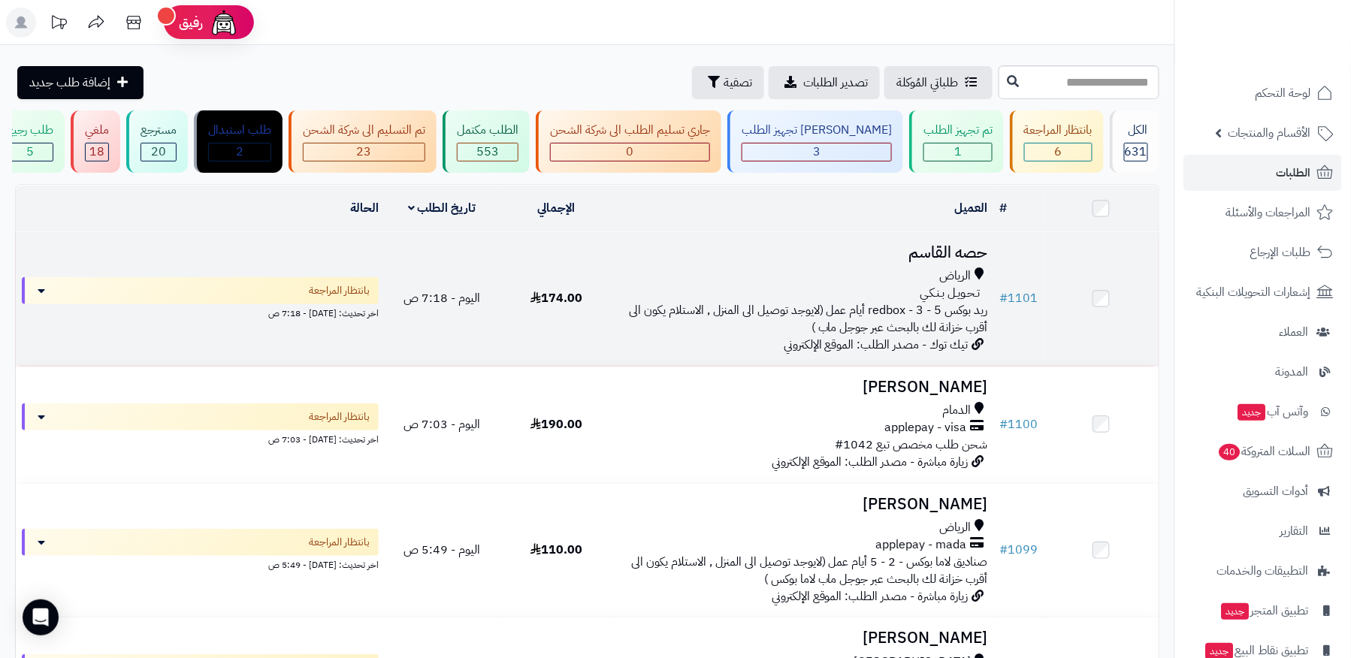
click at [1049, 302] on td at bounding box center [1101, 299] width 114 height 134
click at [971, 247] on h3 "حصه القاسم" at bounding box center [803, 252] width 368 height 17
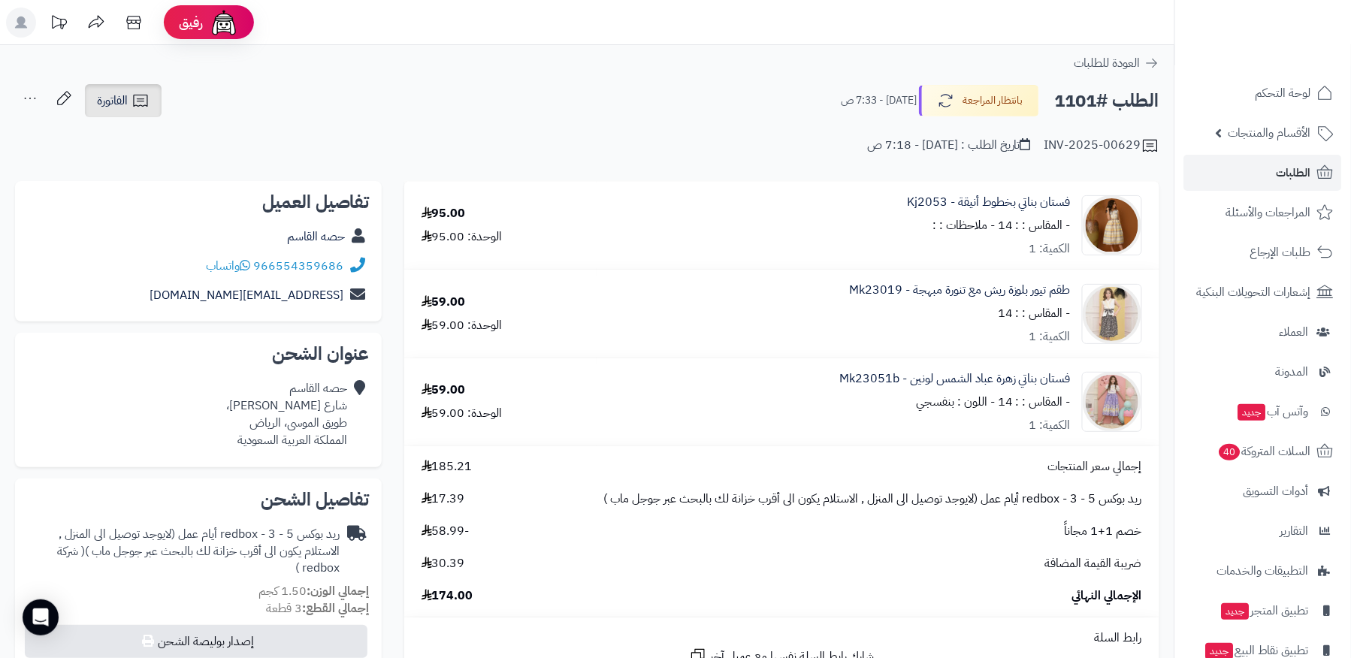
click at [146, 92] on icon at bounding box center [140, 101] width 18 height 18
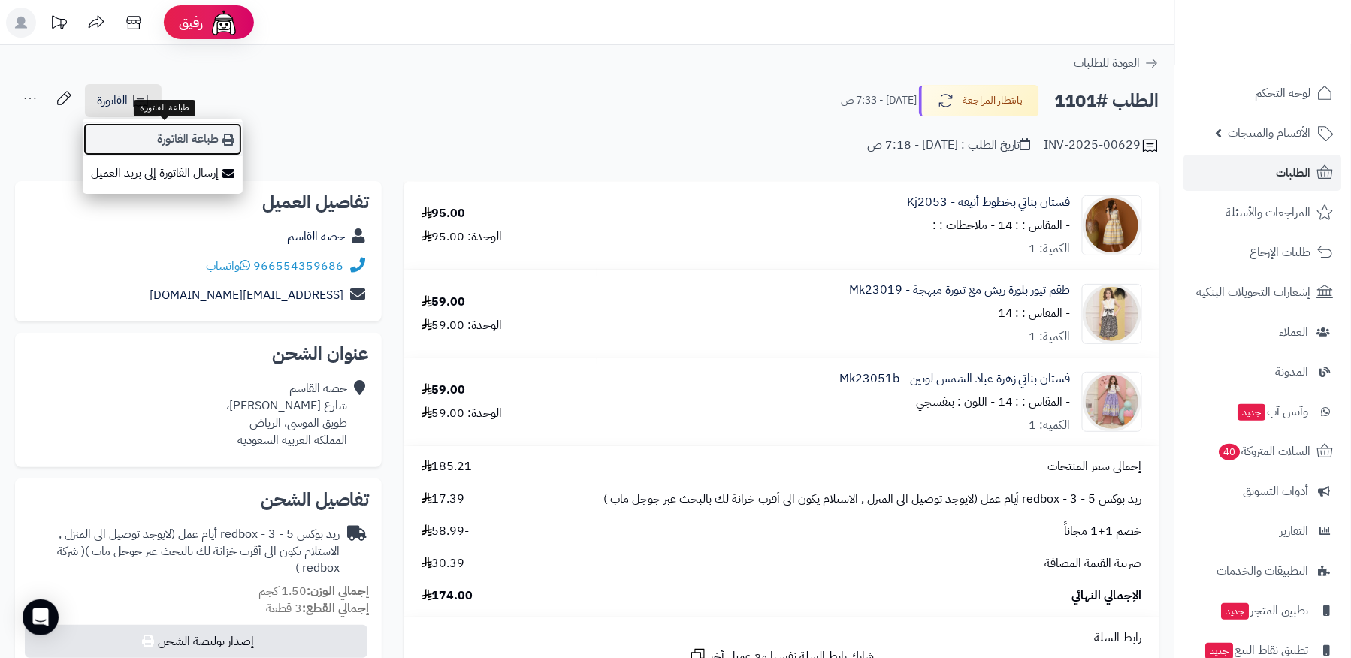
click at [199, 133] on link "طباعة الفاتورة" at bounding box center [163, 139] width 160 height 34
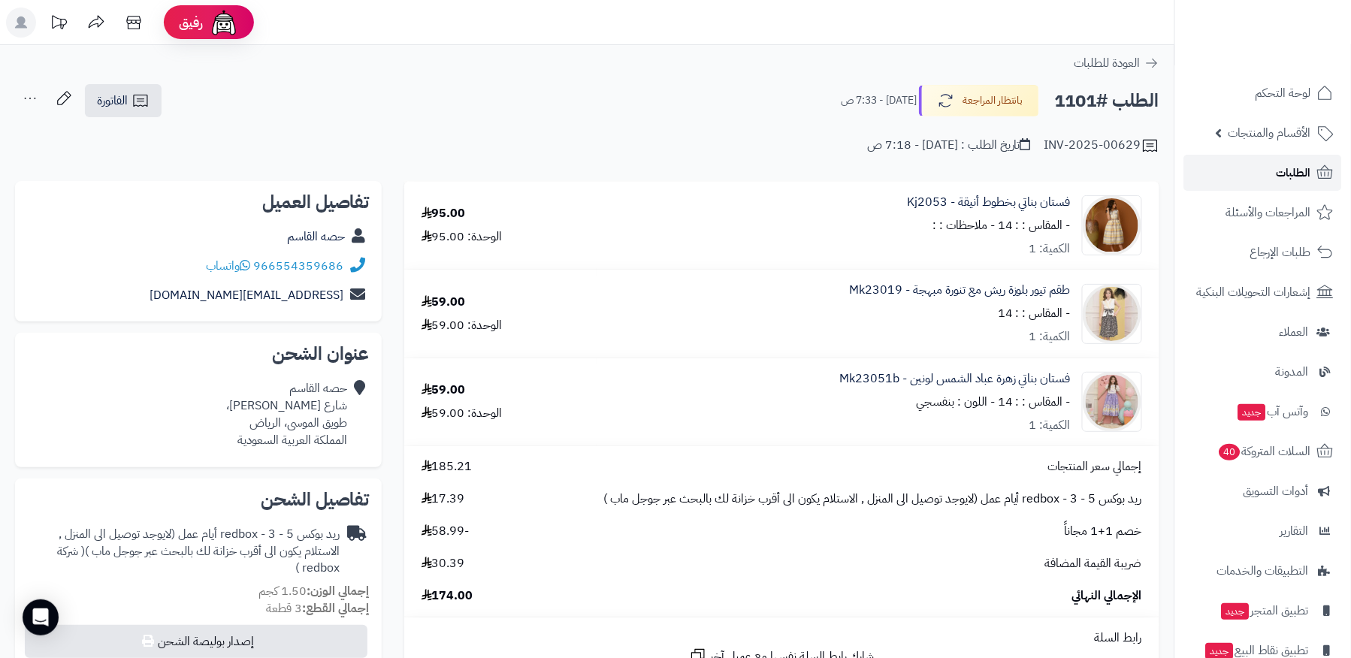
click at [1247, 173] on link "الطلبات" at bounding box center [1263, 173] width 158 height 36
